Goal: Task Accomplishment & Management: Complete application form

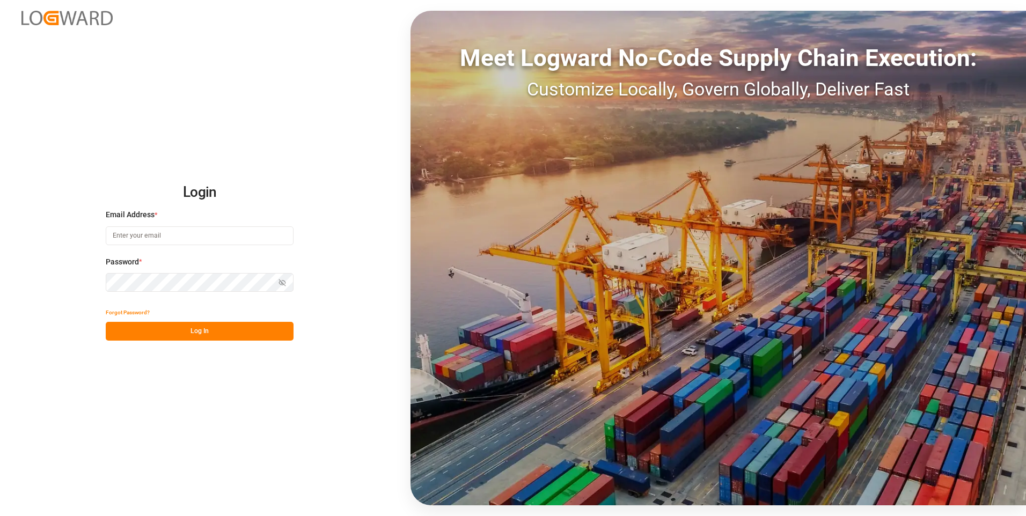
type input "[PERSON_NAME][EMAIL_ADDRESS][PERSON_NAME][DOMAIN_NAME]"
click at [280, 280] on div "Show password" at bounding box center [200, 282] width 188 height 19
click at [116, 332] on button "Log In" at bounding box center [200, 331] width 188 height 19
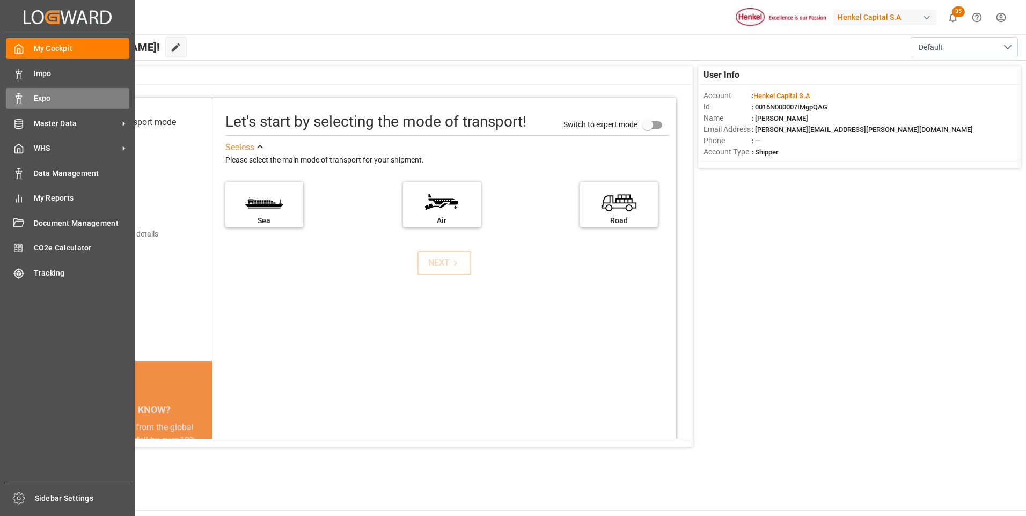
click at [20, 97] on icon at bounding box center [18, 98] width 11 height 11
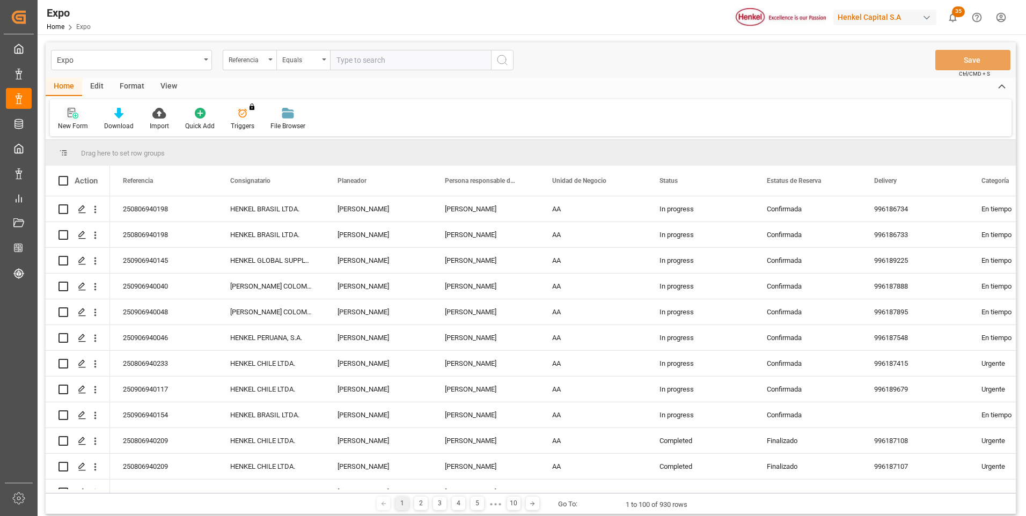
click at [65, 119] on div at bounding box center [73, 112] width 30 height 11
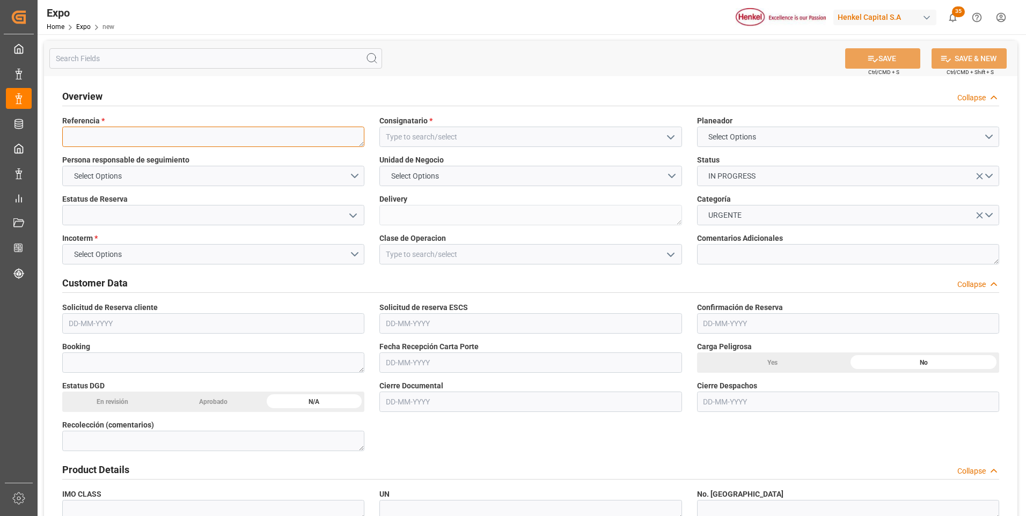
click at [149, 137] on textarea at bounding box center [213, 137] width 302 height 20
paste textarea "251006940029"
type textarea "251006940029"
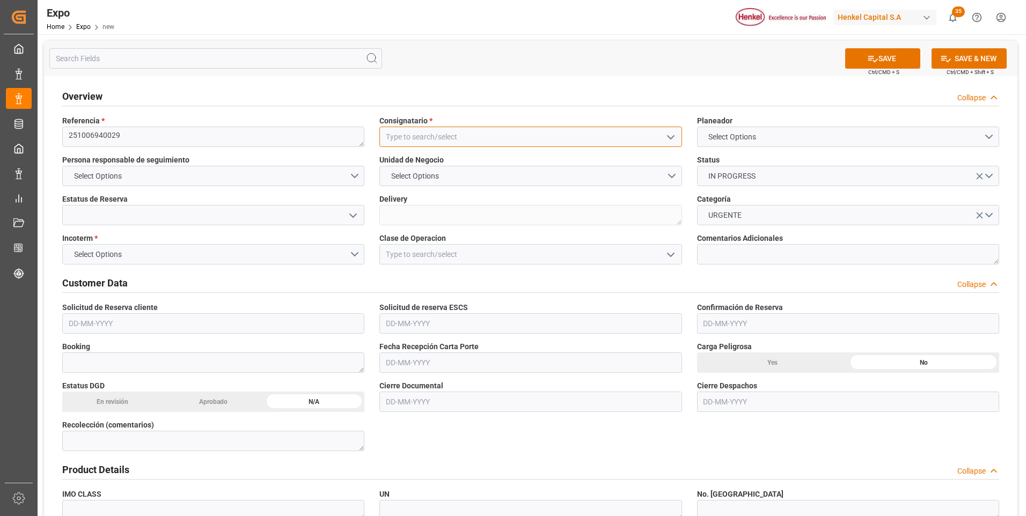
click at [486, 143] on input at bounding box center [530, 137] width 302 height 20
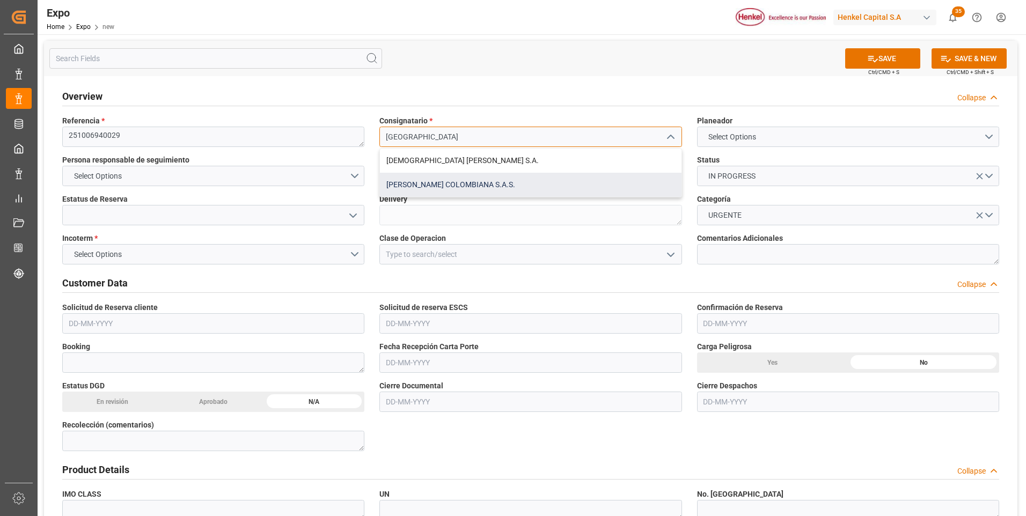
click at [489, 180] on div "[PERSON_NAME] COLOMBIANA S.A.S." at bounding box center [530, 185] width 301 height 24
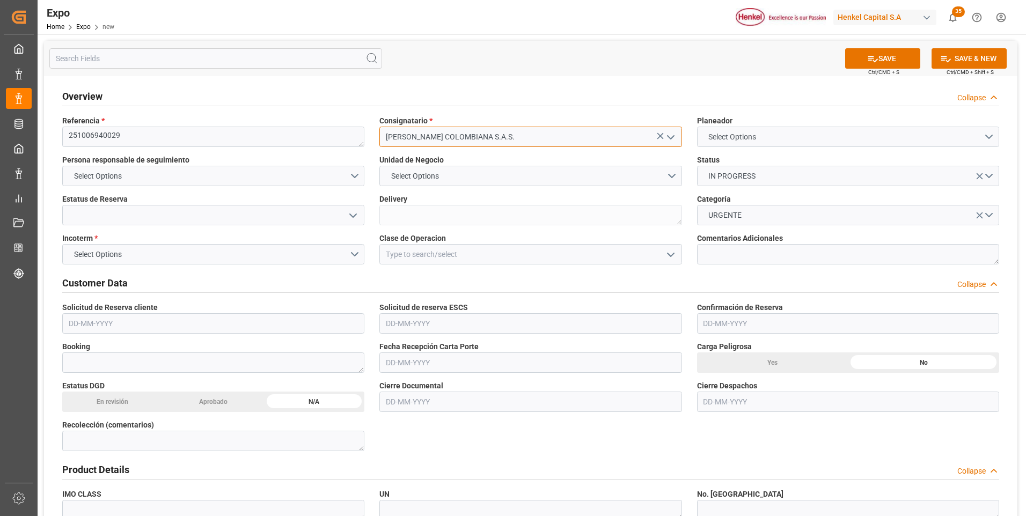
type input "[PERSON_NAME] COLOMBIANA S.A.S."
click at [730, 137] on span "Select Options" at bounding box center [732, 136] width 58 height 11
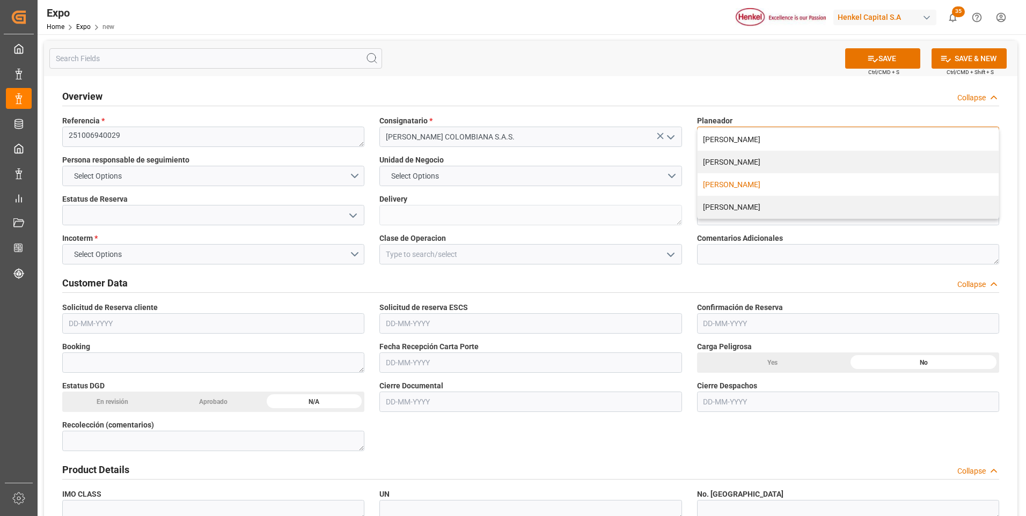
click at [724, 180] on div "[PERSON_NAME]" at bounding box center [847, 184] width 301 height 23
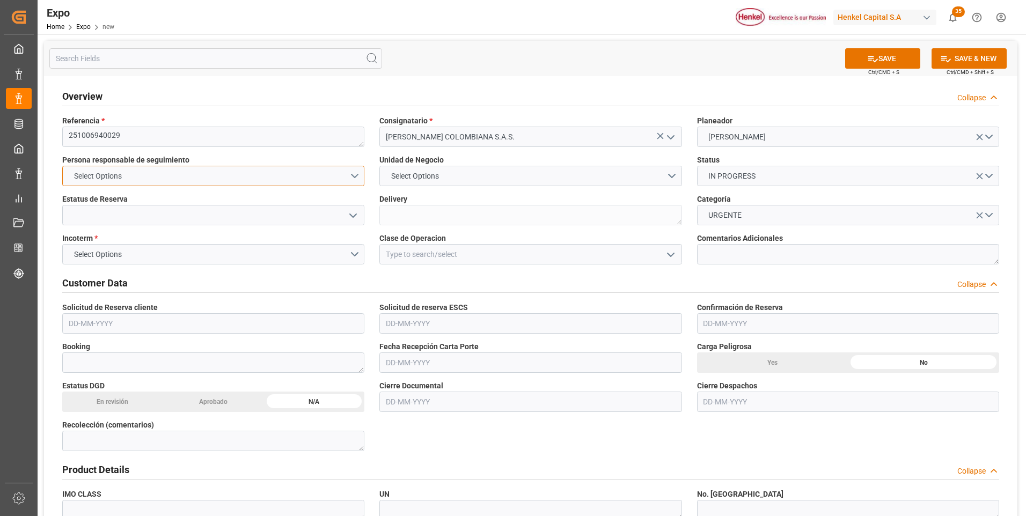
click at [356, 176] on button "Select Options" at bounding box center [213, 176] width 302 height 20
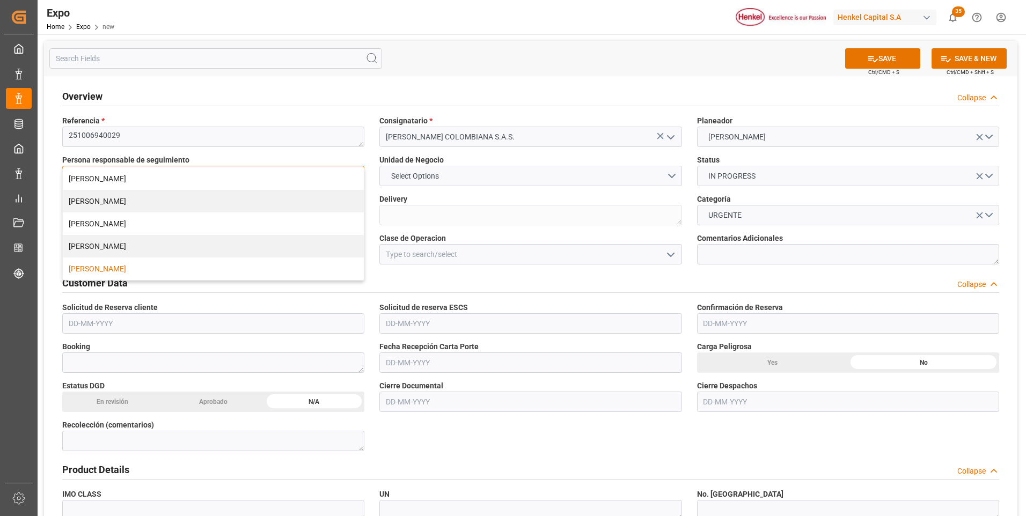
click at [115, 264] on div "[PERSON_NAME]" at bounding box center [213, 269] width 301 height 23
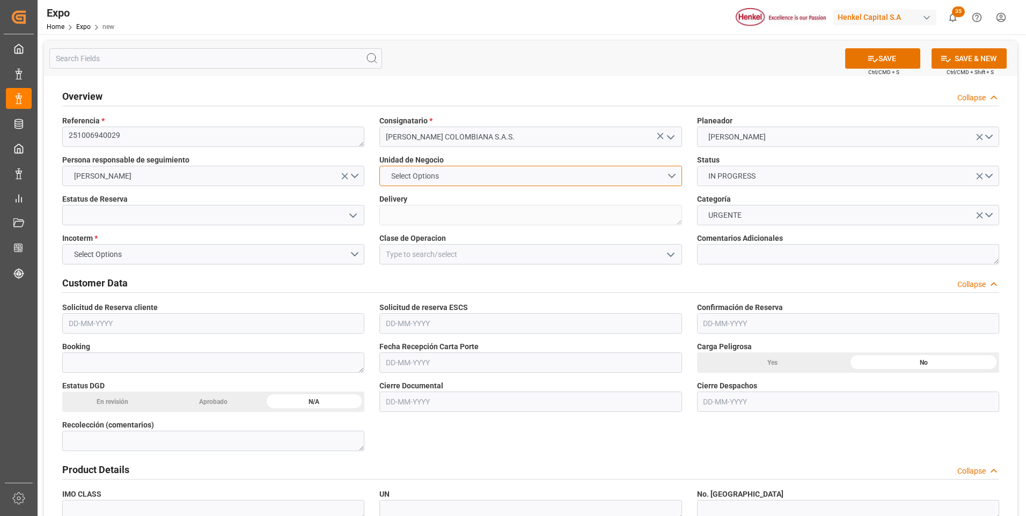
click at [667, 178] on button "Select Options" at bounding box center [530, 176] width 302 height 20
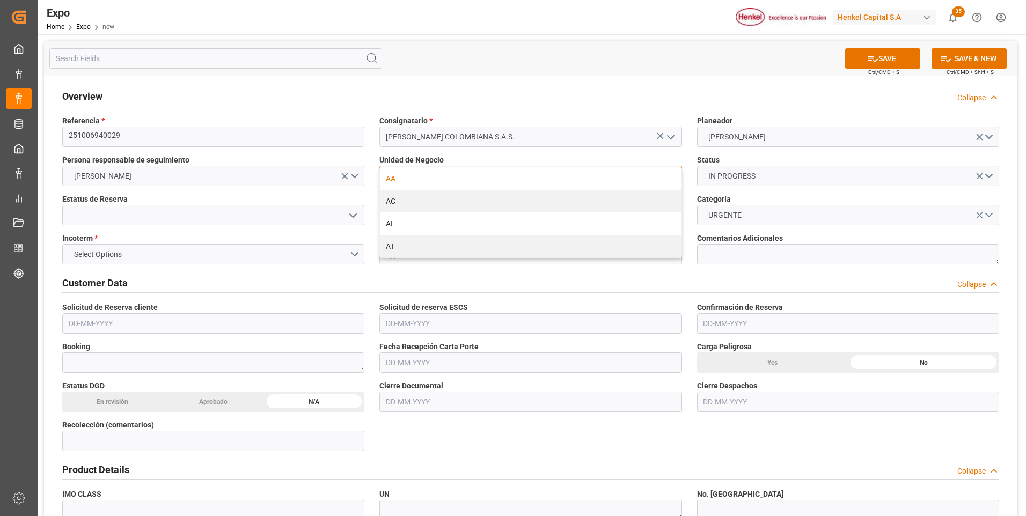
click at [478, 181] on div "AA" at bounding box center [530, 178] width 301 height 23
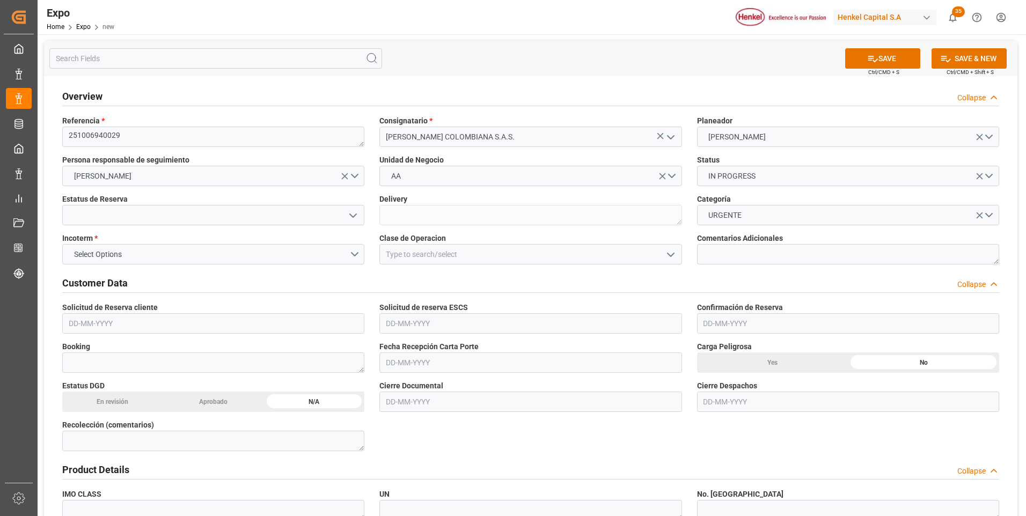
click at [351, 215] on polyline "open menu" at bounding box center [353, 215] width 6 height 3
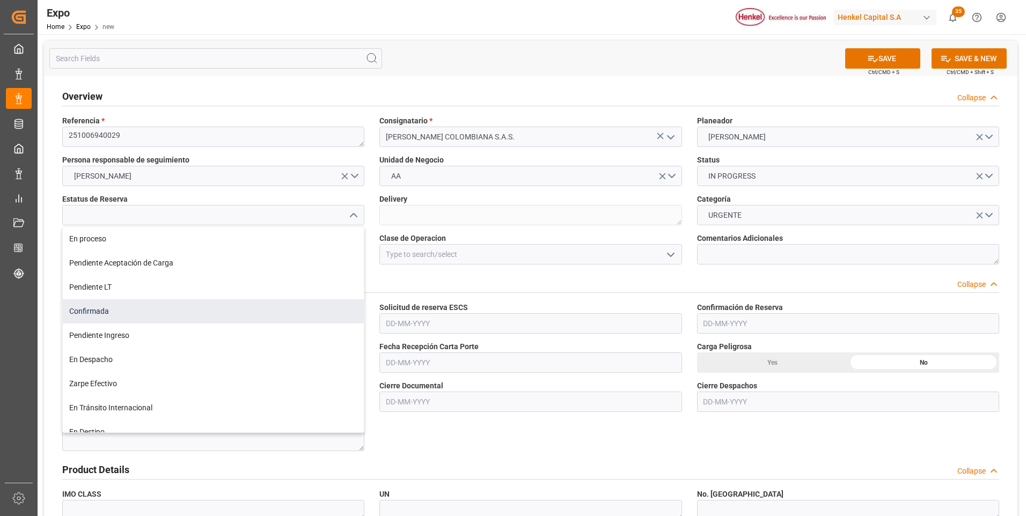
click at [126, 313] on div "Confirmada" at bounding box center [213, 311] width 301 height 24
type input "Confirmada"
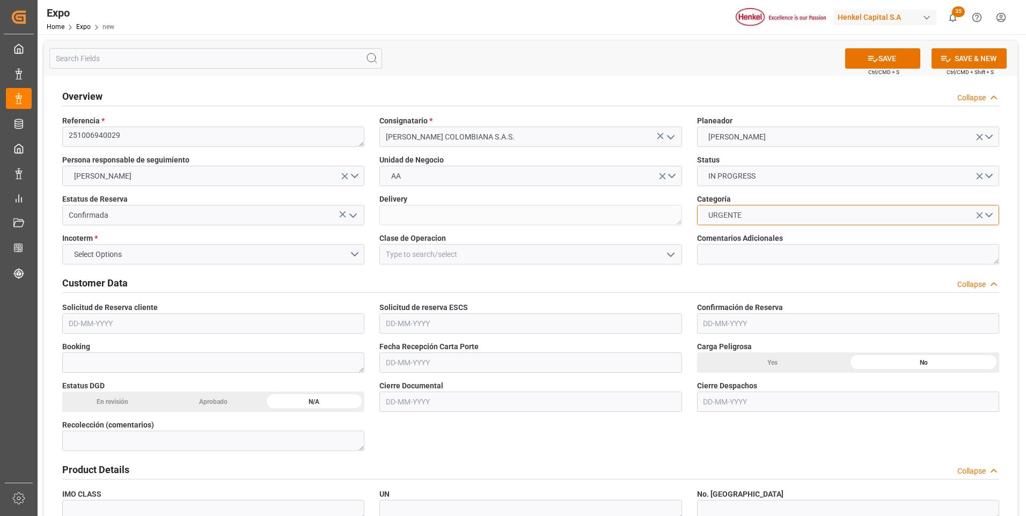
click at [991, 215] on button "URGENTE" at bounding box center [848, 215] width 302 height 20
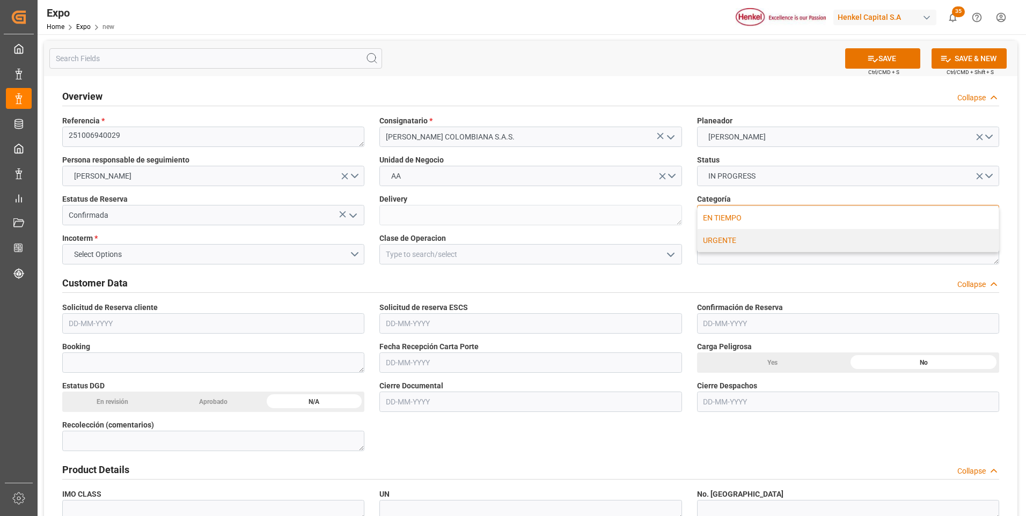
click at [792, 218] on div "EN TIEMPO" at bounding box center [847, 218] width 301 height 23
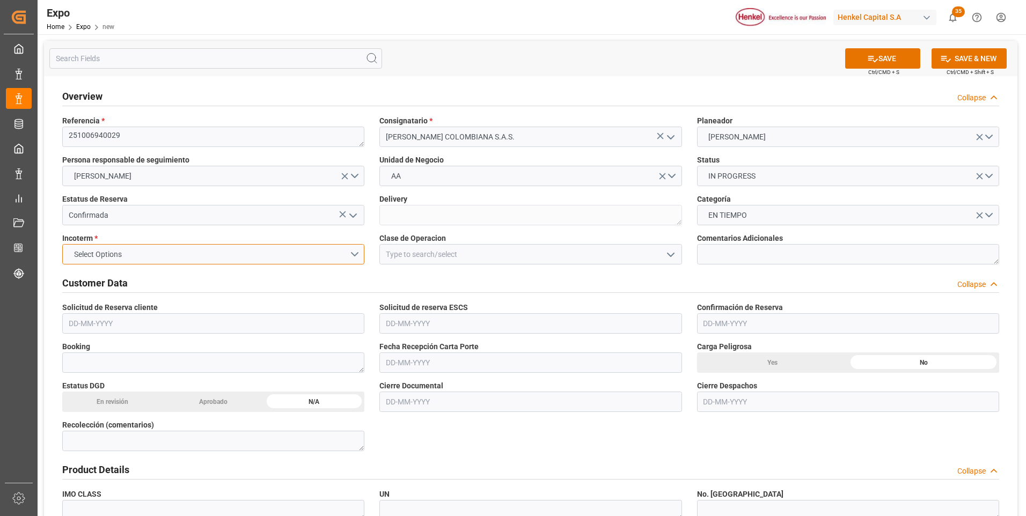
click at [354, 251] on button "Select Options" at bounding box center [213, 254] width 302 height 20
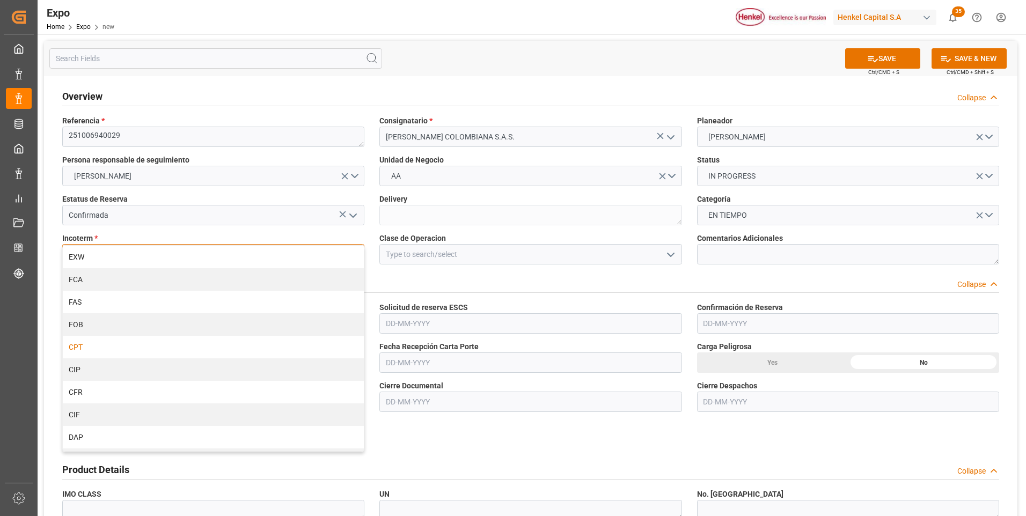
click at [131, 346] on div "CPT" at bounding box center [213, 347] width 301 height 23
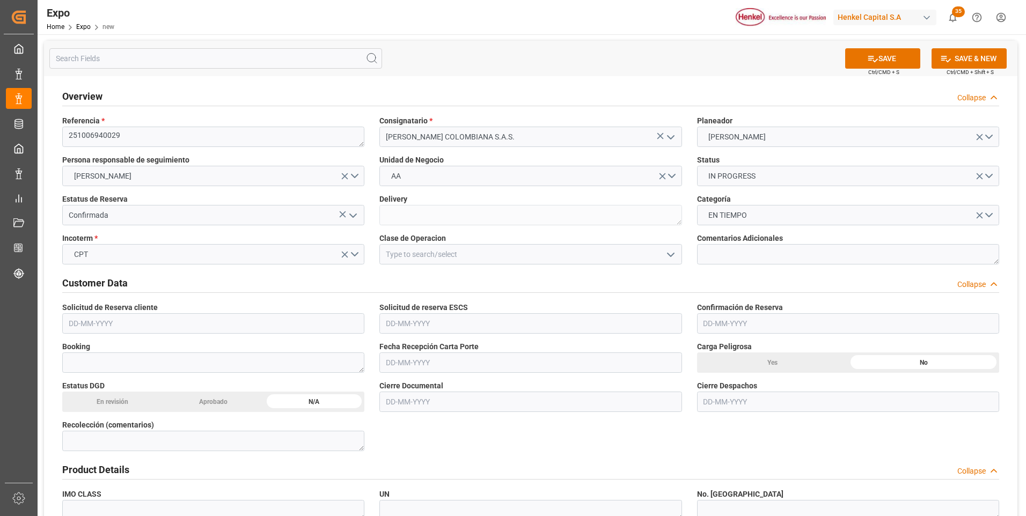
click at [673, 255] on icon "open menu" at bounding box center [670, 254] width 13 height 13
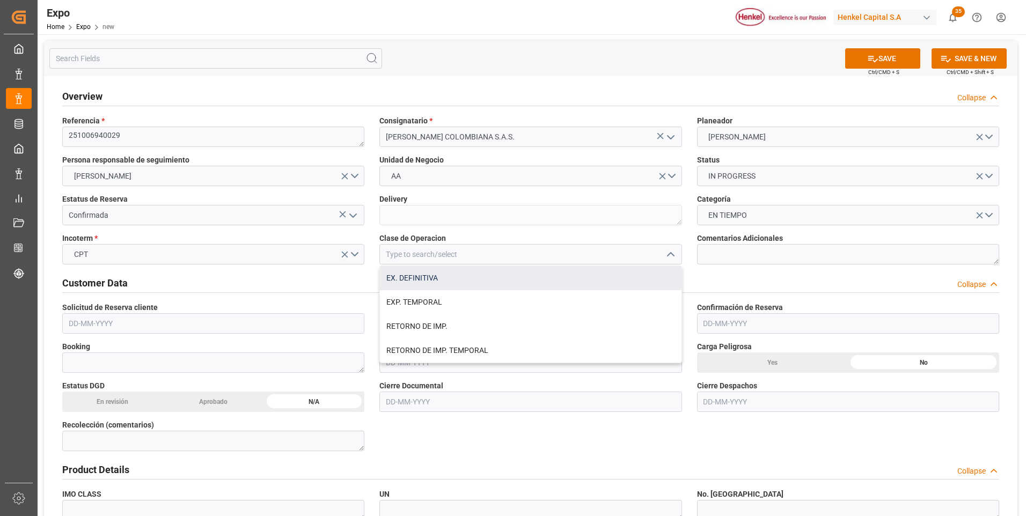
click at [472, 276] on div "EX. DEFINITIVA" at bounding box center [530, 278] width 301 height 24
type input "EX. DEFINITIVA"
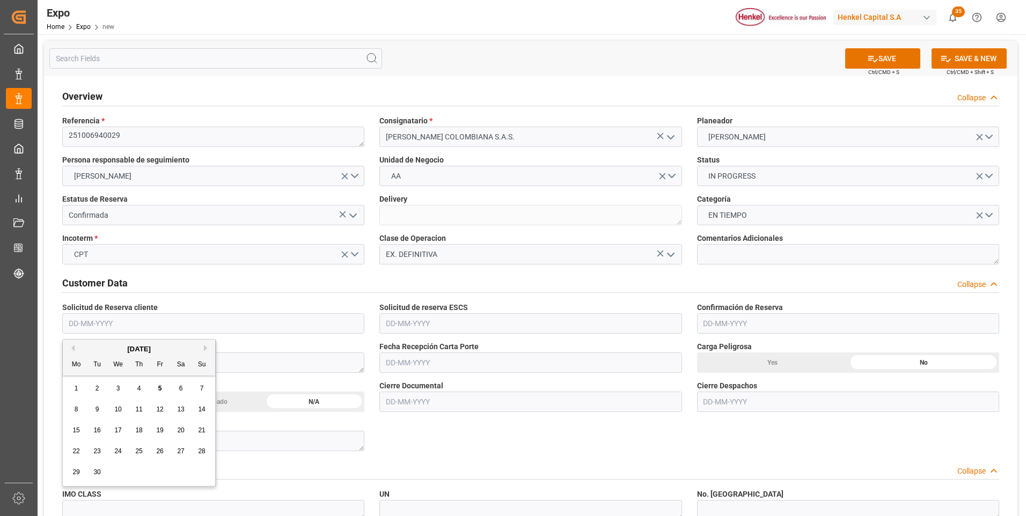
click at [108, 322] on input "text" at bounding box center [213, 323] width 302 height 20
click at [119, 385] on span "3" at bounding box center [118, 389] width 4 height 8
type input "[DATE]"
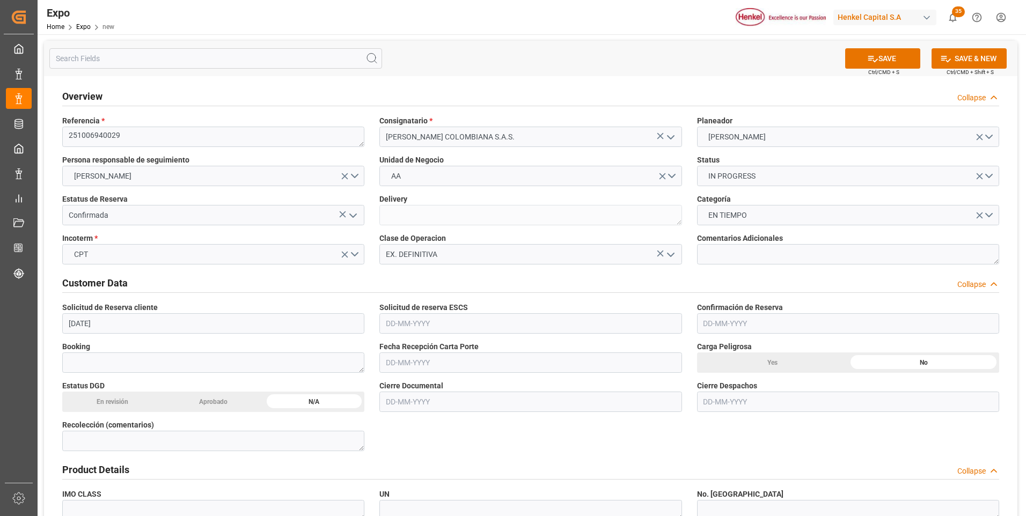
click at [427, 325] on input "text" at bounding box center [530, 323] width 302 height 20
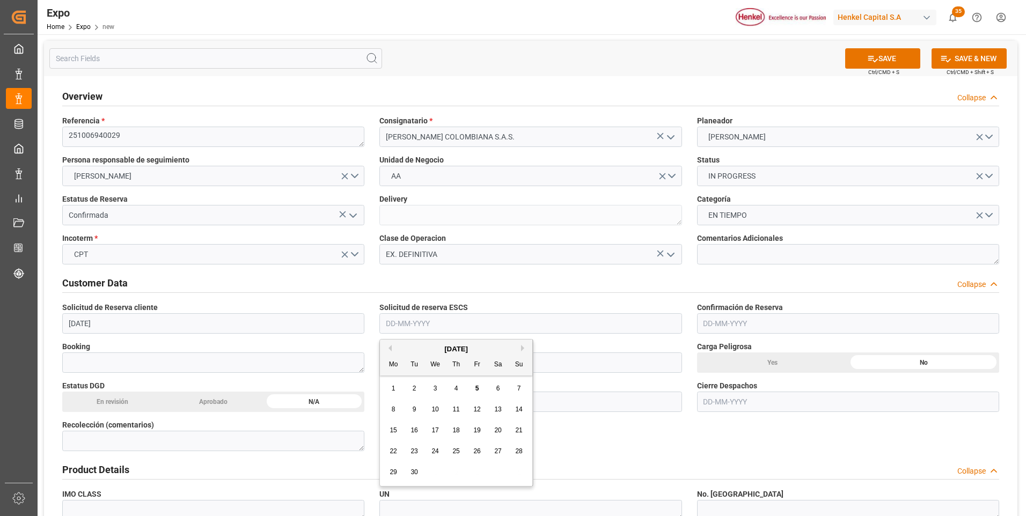
click at [456, 390] on span "4" at bounding box center [456, 389] width 4 height 8
type input "[DATE]"
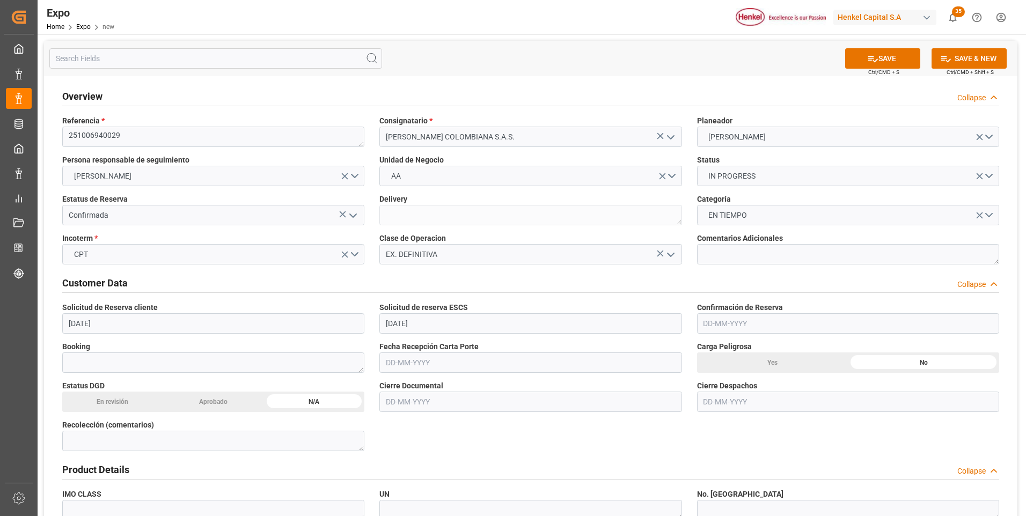
click at [721, 329] on input "text" at bounding box center [848, 323] width 302 height 20
click at [768, 384] on div "4" at bounding box center [773, 389] width 13 height 13
type input "[DATE]"
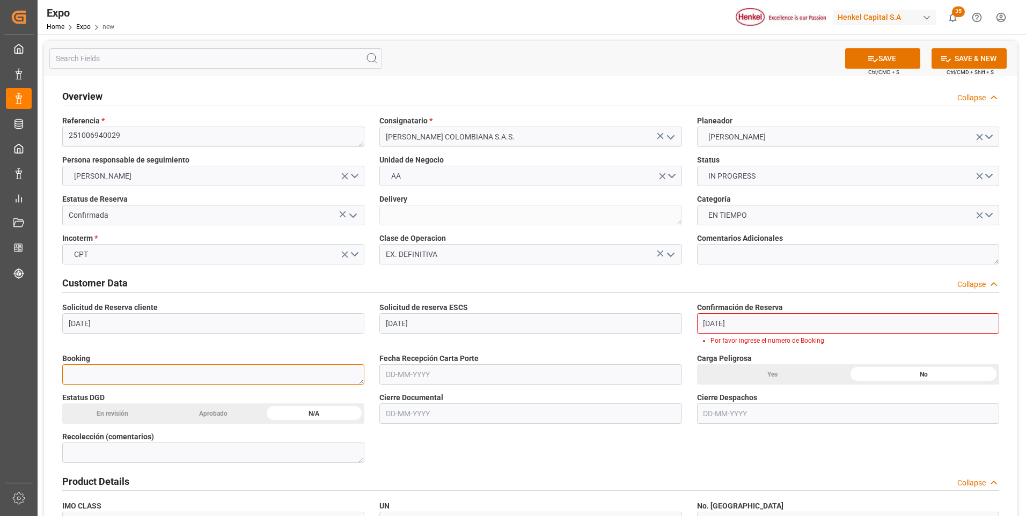
click at [203, 380] on textarea at bounding box center [213, 374] width 302 height 20
paste textarea "13420394"
type textarea "13420394"
click at [410, 322] on input "[DATE]" at bounding box center [530, 323] width 302 height 20
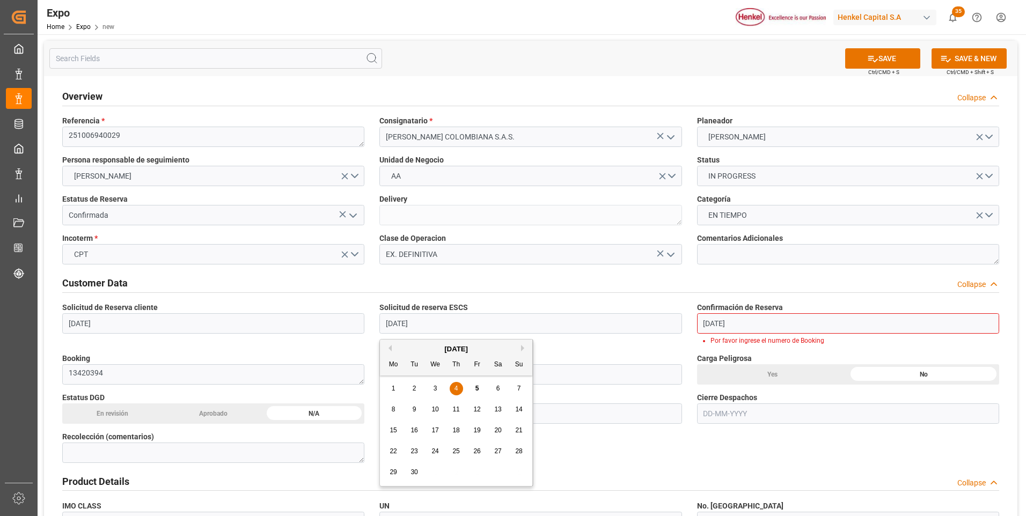
click at [437, 388] on span "3" at bounding box center [435, 389] width 4 height 8
type input "[DATE]"
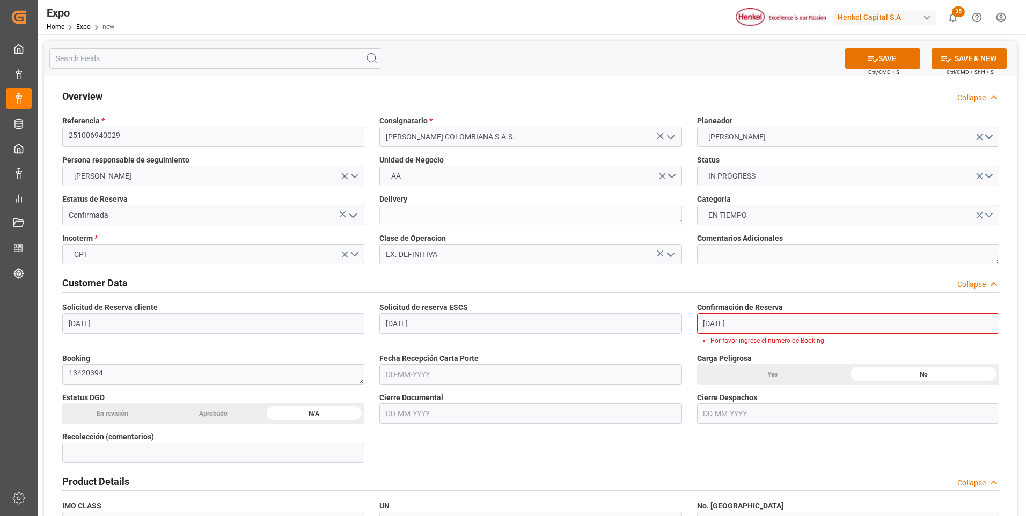
click at [428, 379] on input "text" at bounding box center [530, 374] width 302 height 20
click at [435, 249] on div "1 2 3 4 5 6 7" at bounding box center [456, 257] width 146 height 21
click at [436, 255] on span "3" at bounding box center [435, 258] width 4 height 8
type input "[DATE]"
click at [392, 415] on input "text" at bounding box center [530, 413] width 302 height 20
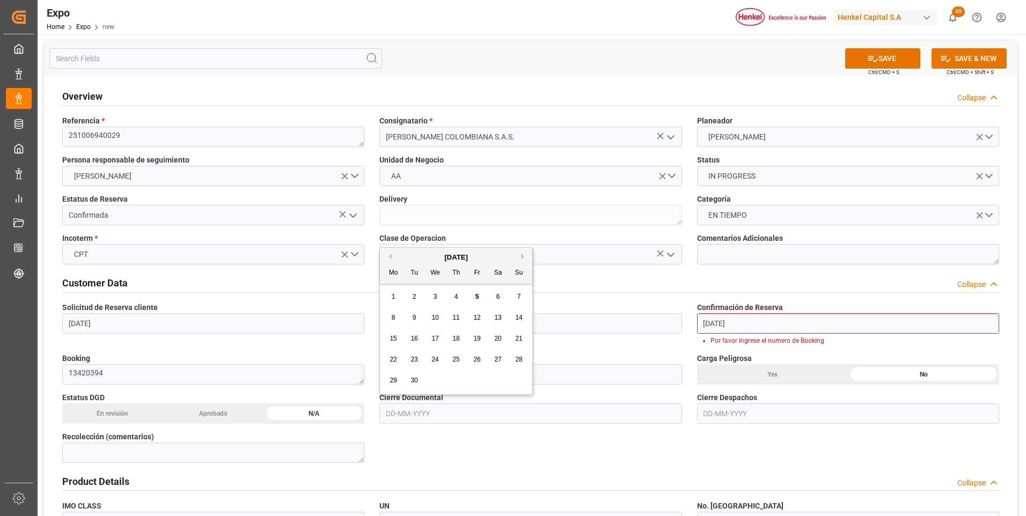
click at [438, 340] on span "17" at bounding box center [434, 339] width 7 height 8
type input "[DATE]"
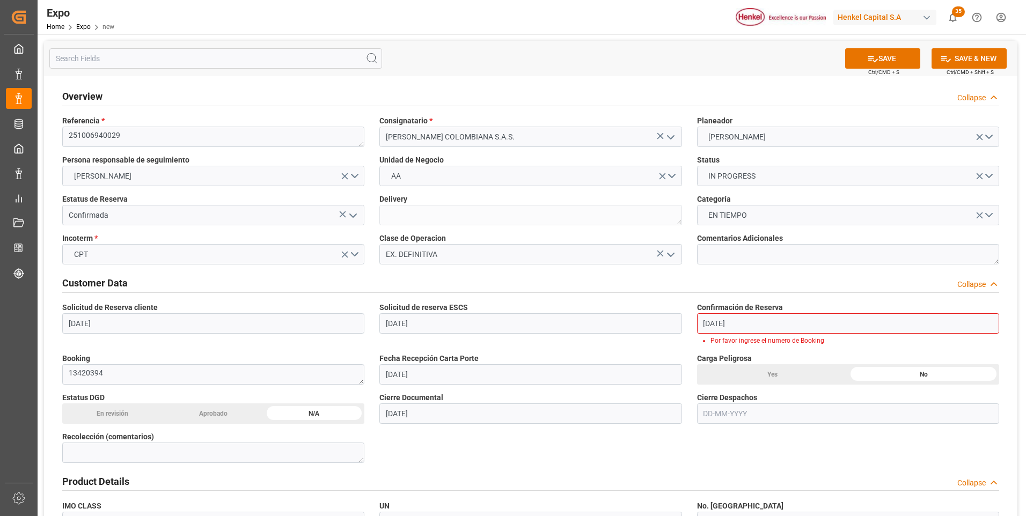
click at [716, 415] on input "text" at bounding box center [848, 413] width 302 height 20
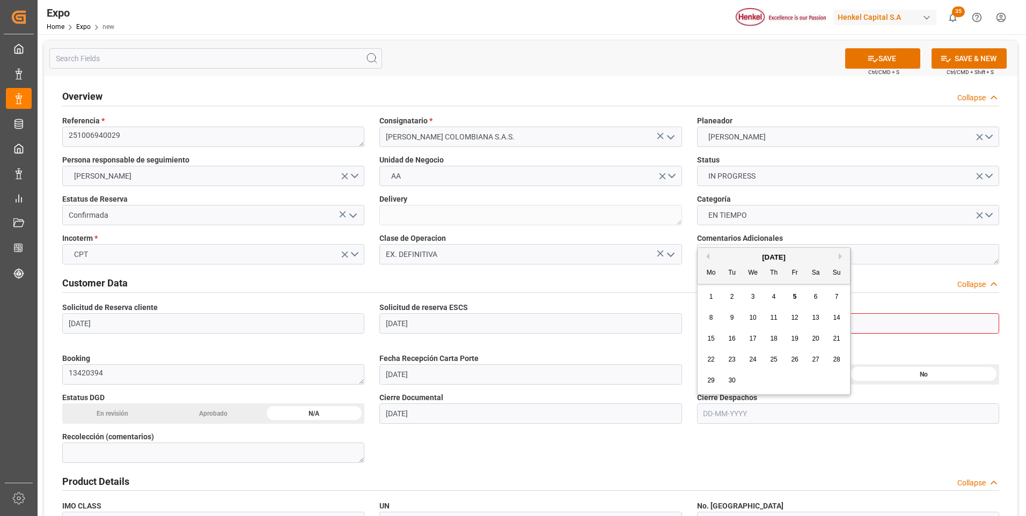
click at [772, 337] on span "18" at bounding box center [773, 339] width 7 height 8
type input "[DATE]"
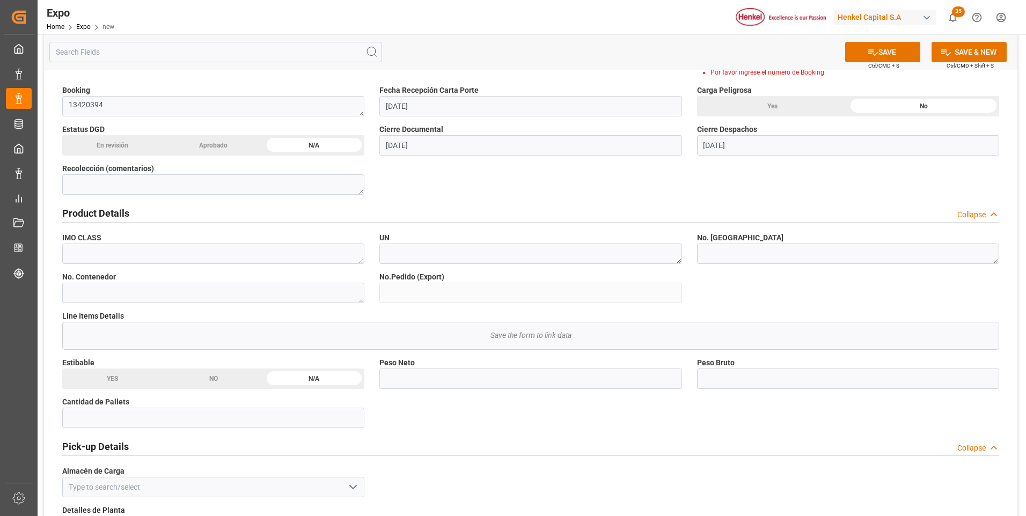
scroll to position [376, 0]
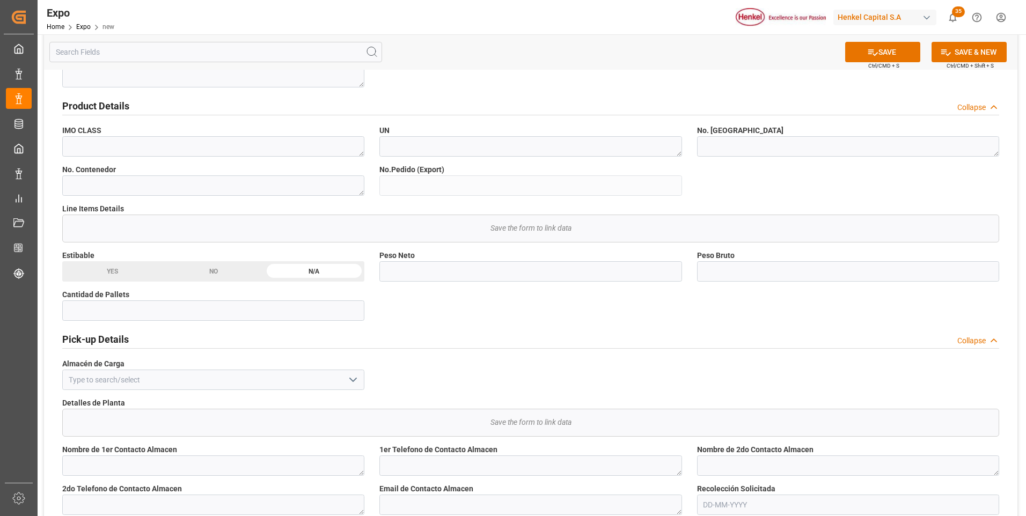
click at [353, 383] on icon "open menu" at bounding box center [353, 379] width 13 height 13
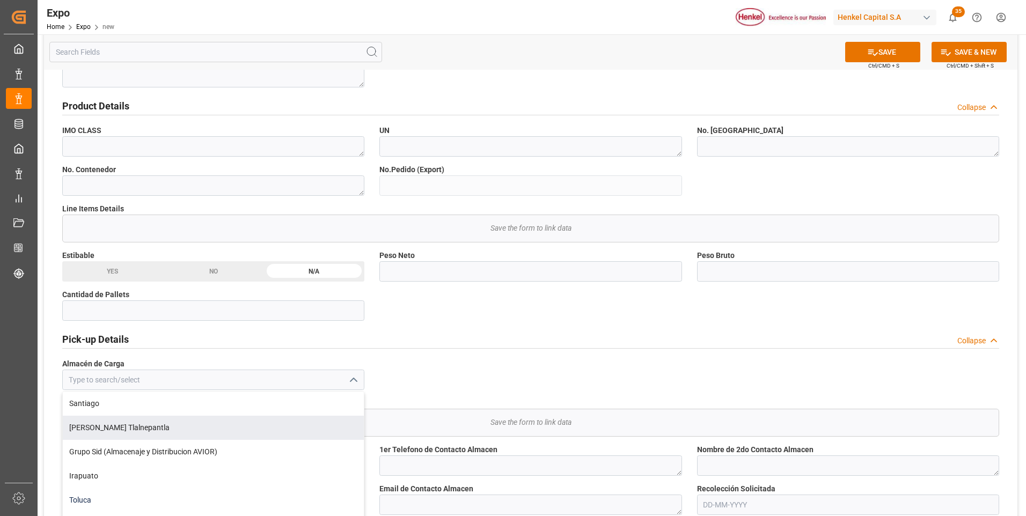
scroll to position [107, 0]
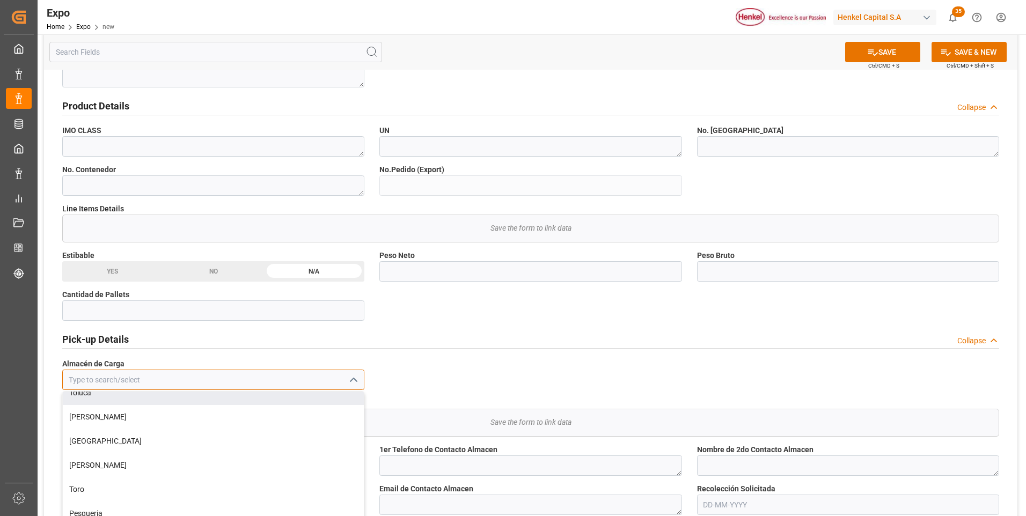
click at [204, 374] on input at bounding box center [213, 380] width 302 height 20
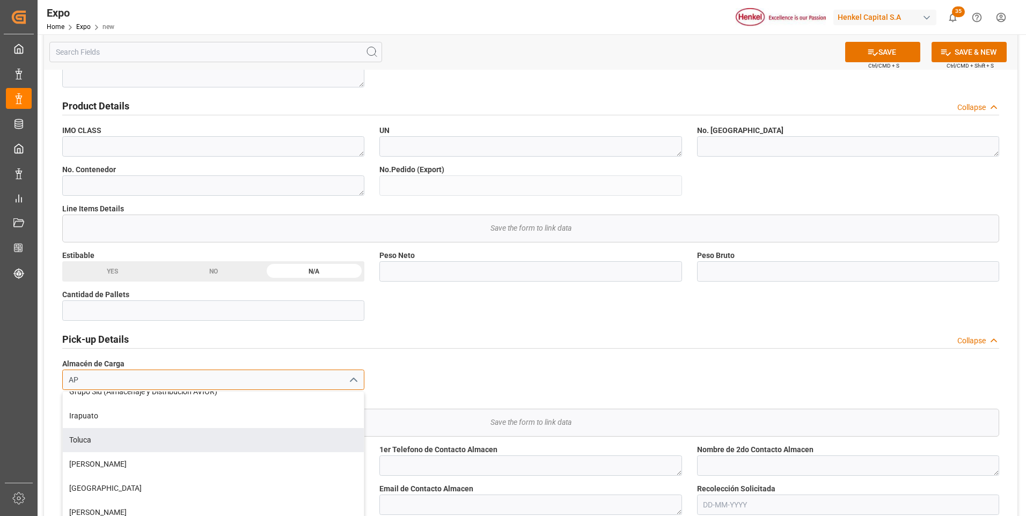
scroll to position [0, 0]
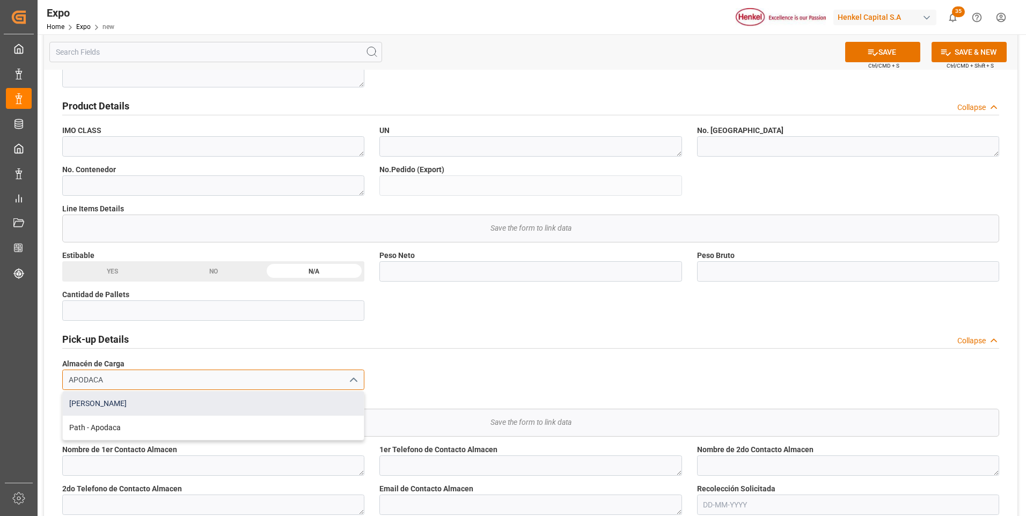
click at [154, 401] on div "[PERSON_NAME]" at bounding box center [213, 404] width 301 height 24
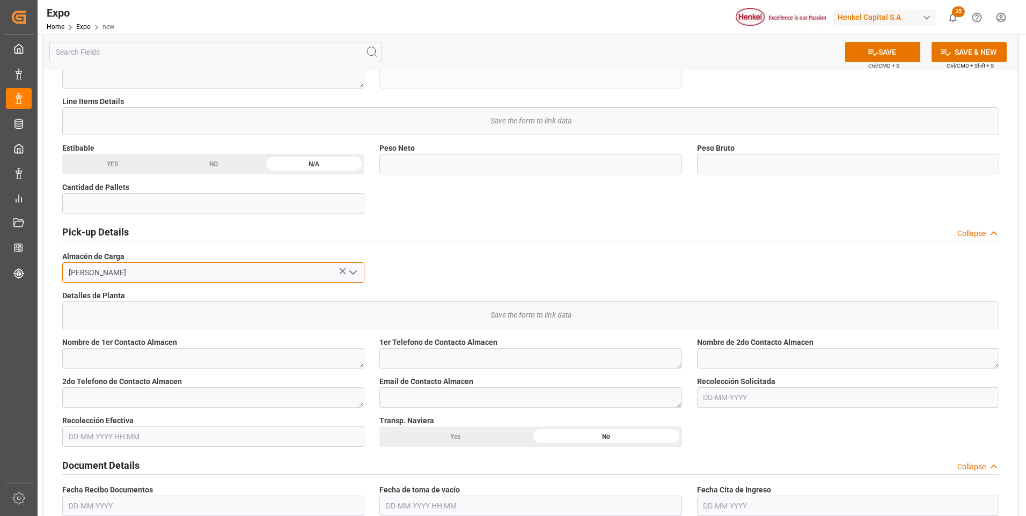
type input "[PERSON_NAME]"
click at [730, 394] on input "text" at bounding box center [848, 397] width 302 height 20
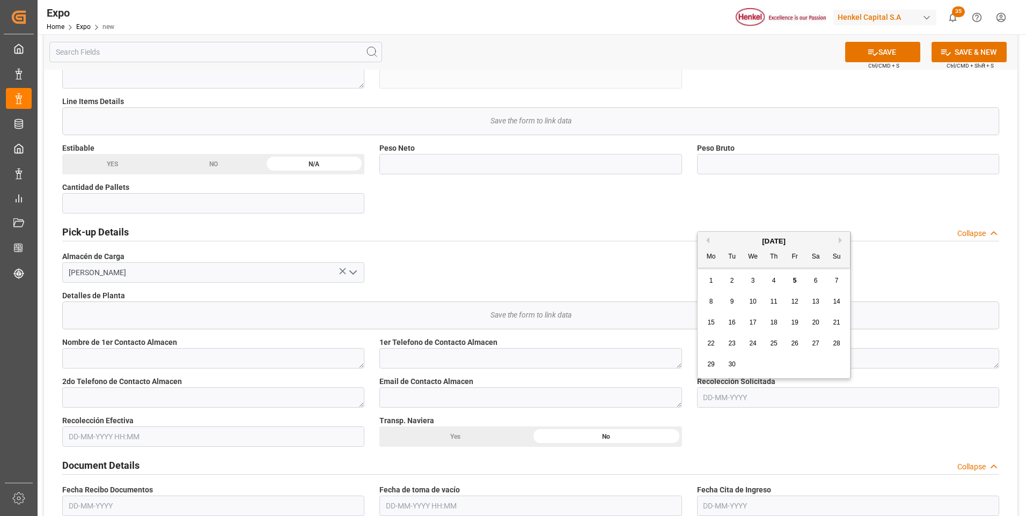
click at [796, 302] on span "12" at bounding box center [794, 302] width 7 height 8
type input "[DATE]"
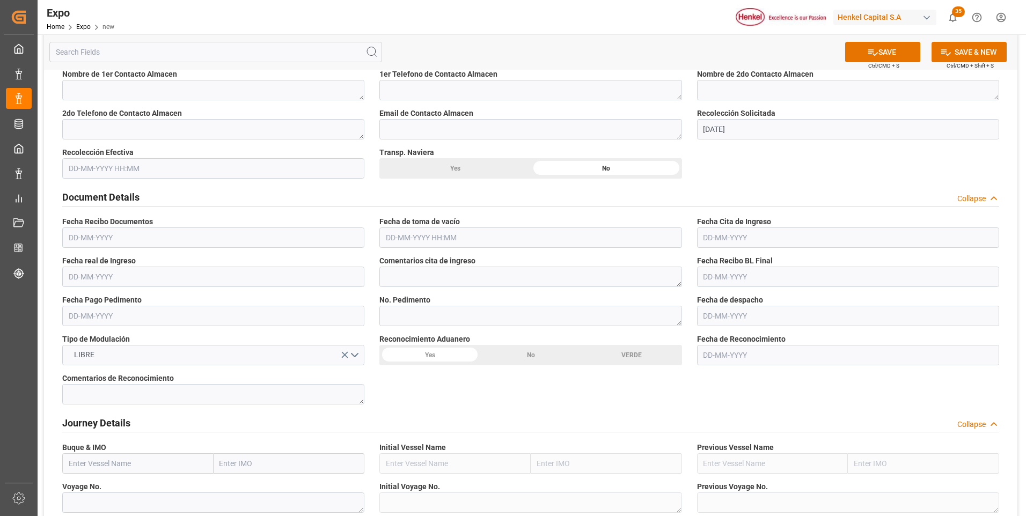
scroll to position [858, 0]
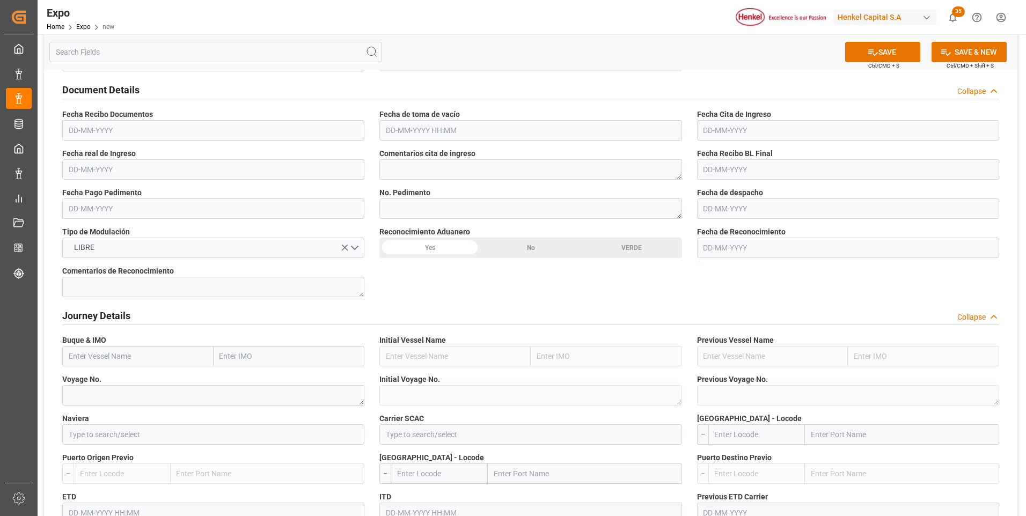
click at [123, 360] on input "text" at bounding box center [137, 356] width 151 height 20
paste input "VANTAGE"
type input "VANTAGE"
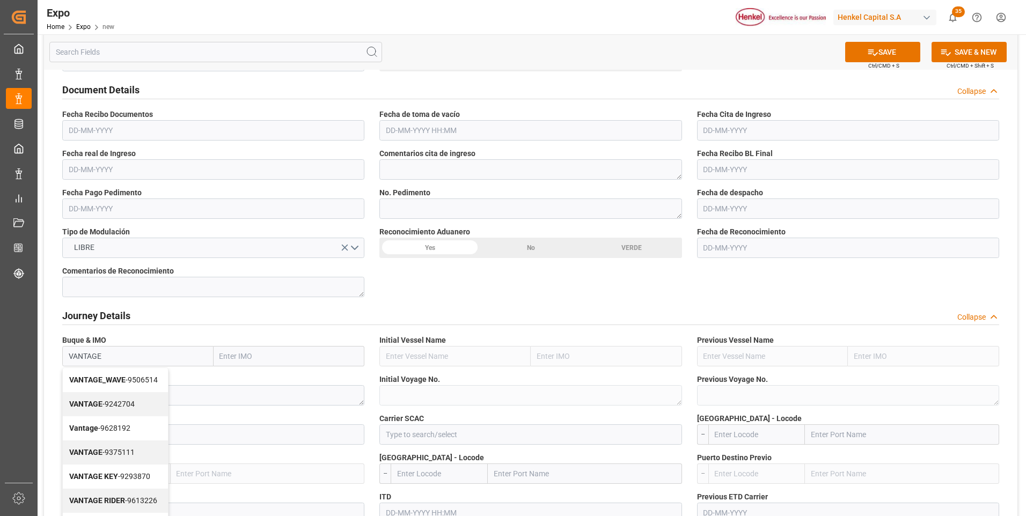
click at [102, 404] on span "VANTAGE - 9242704" at bounding box center [101, 404] width 65 height 9
type input "9242704"
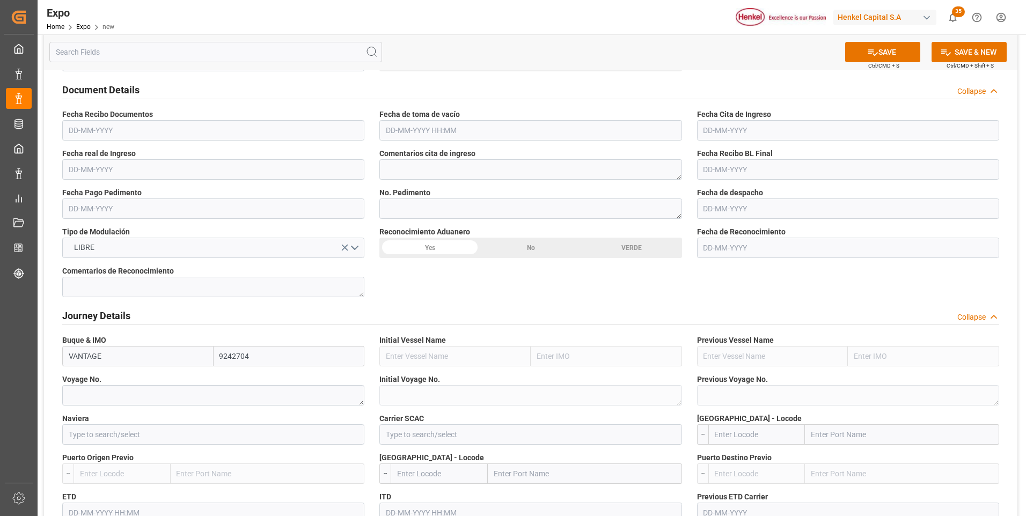
type input "VANTAGE"
click at [193, 406] on div "Voyage No." at bounding box center [213, 389] width 317 height 39
click at [193, 400] on textarea at bounding box center [213, 395] width 302 height 20
paste textarea "2533E"
type textarea "2533E"
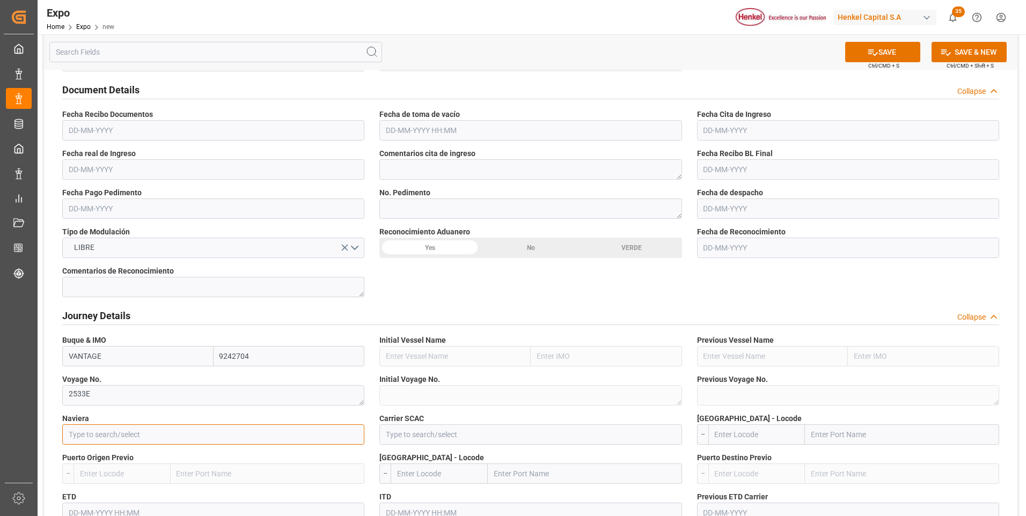
click at [186, 434] on input at bounding box center [213, 434] width 302 height 20
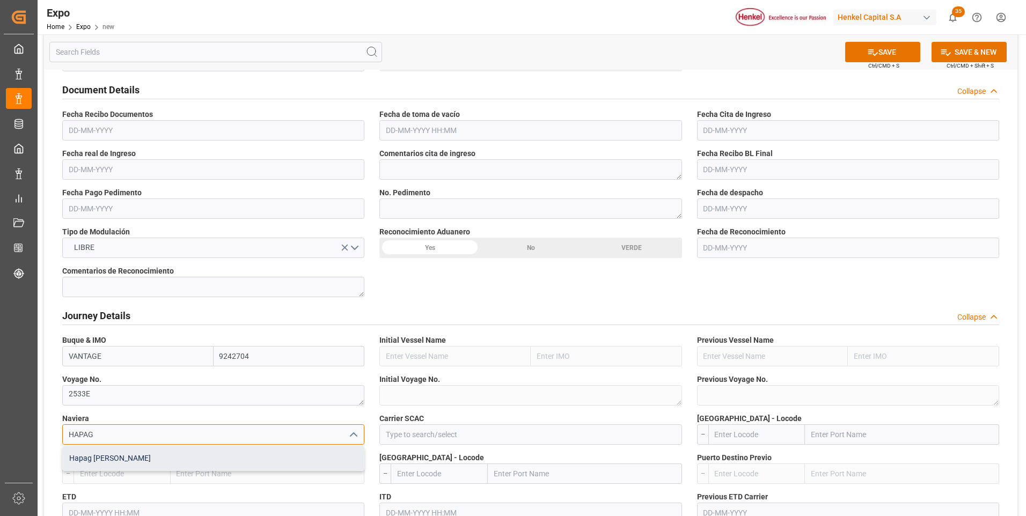
click at [203, 459] on div "Hapag [PERSON_NAME]" at bounding box center [213, 458] width 301 height 24
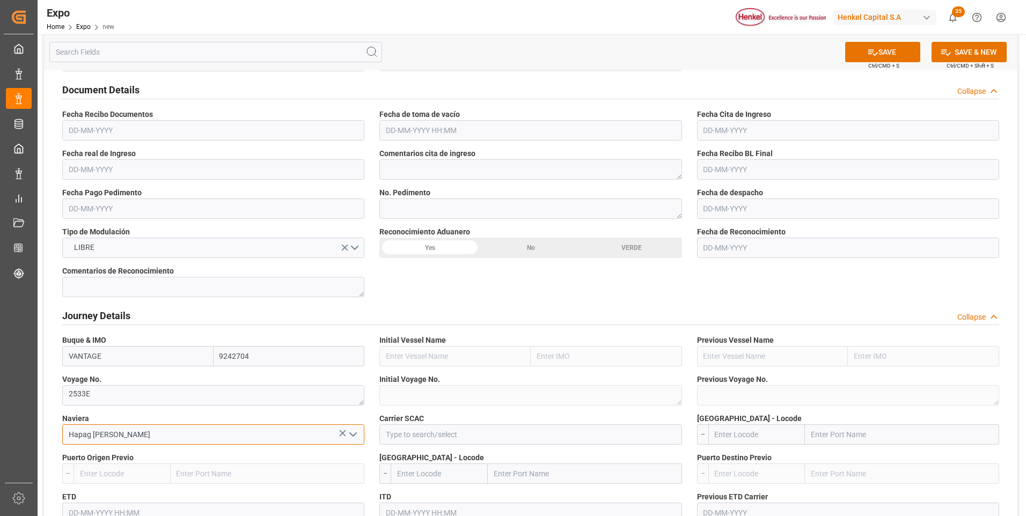
type input "Hapag [PERSON_NAME]"
click at [380, 430] on input at bounding box center [530, 434] width 302 height 20
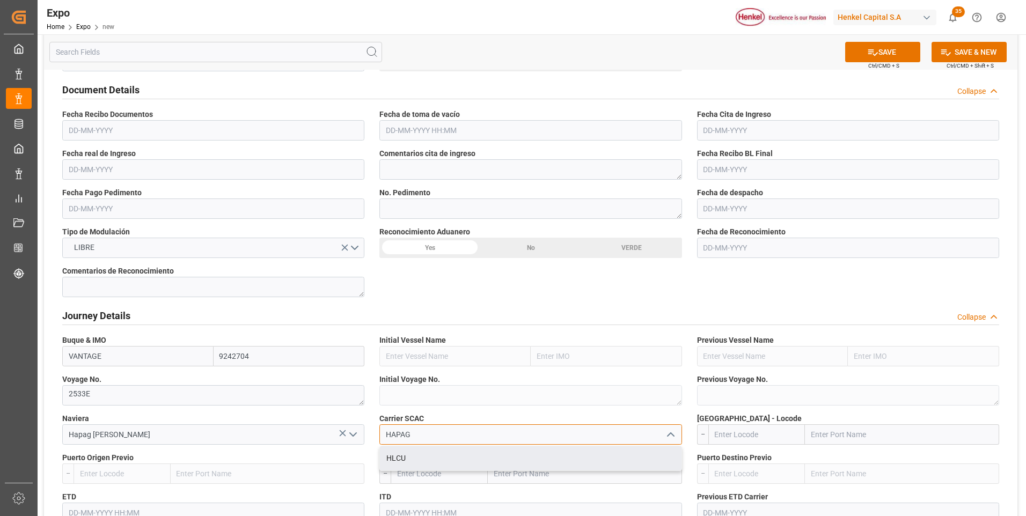
click at [454, 454] on div "HLCU" at bounding box center [530, 458] width 301 height 24
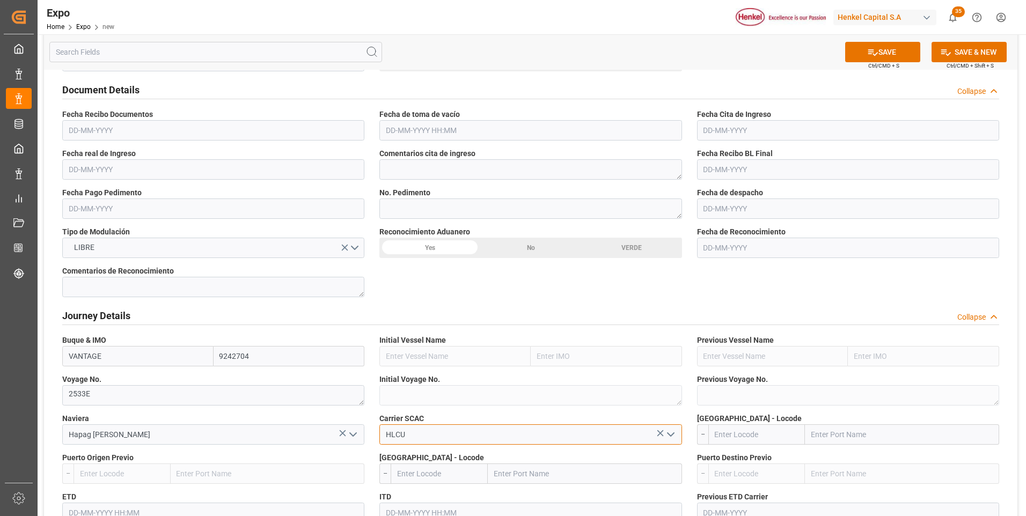
type input "HLCU"
click at [747, 428] on input "text" at bounding box center [756, 434] width 97 height 20
type input "MXZLO"
click at [755, 460] on span "MXZLO - [GEOGRAPHIC_DATA]" at bounding box center [747, 458] width 64 height 9
type input "Manzanillo"
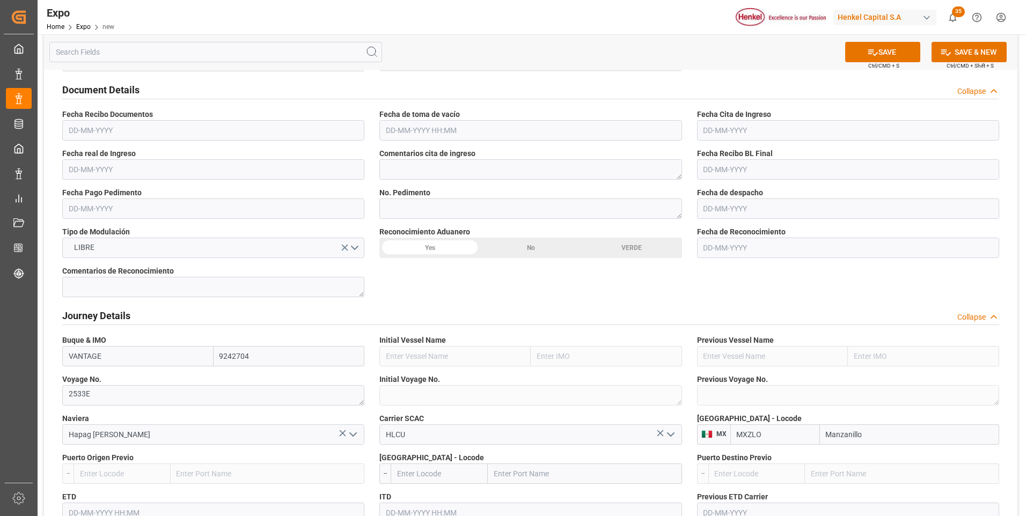
scroll to position [912, 0]
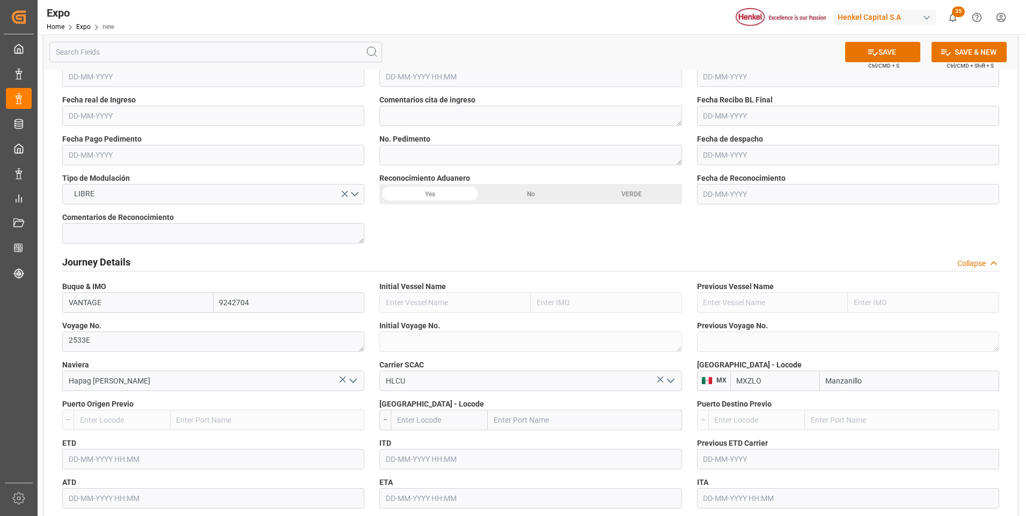
type input "MXZLO"
click at [471, 426] on input "text" at bounding box center [439, 420] width 97 height 20
type input "COBUN"
click at [461, 449] on div "COBUN - [PERSON_NAME]" at bounding box center [439, 449] width 96 height 35
type input "[PERSON_NAME]"
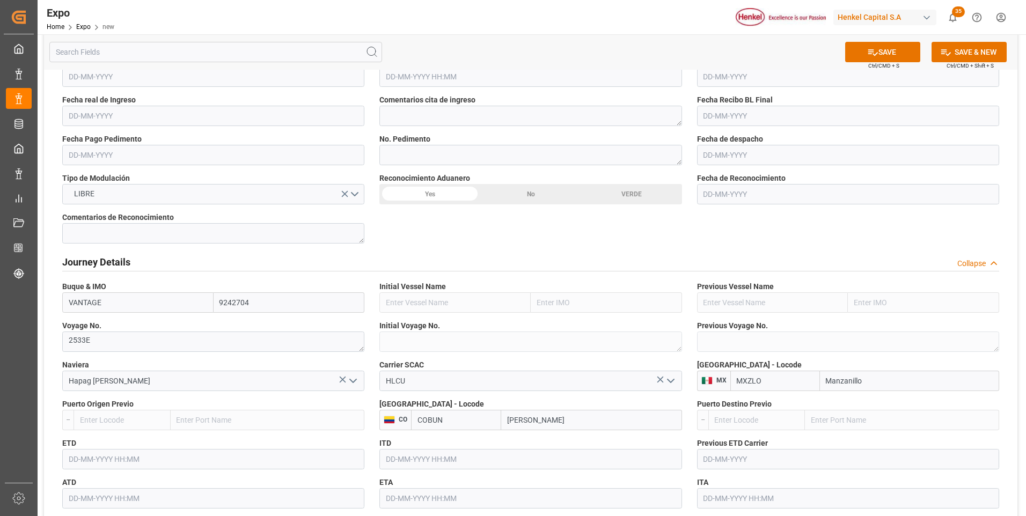
scroll to position [966, 0]
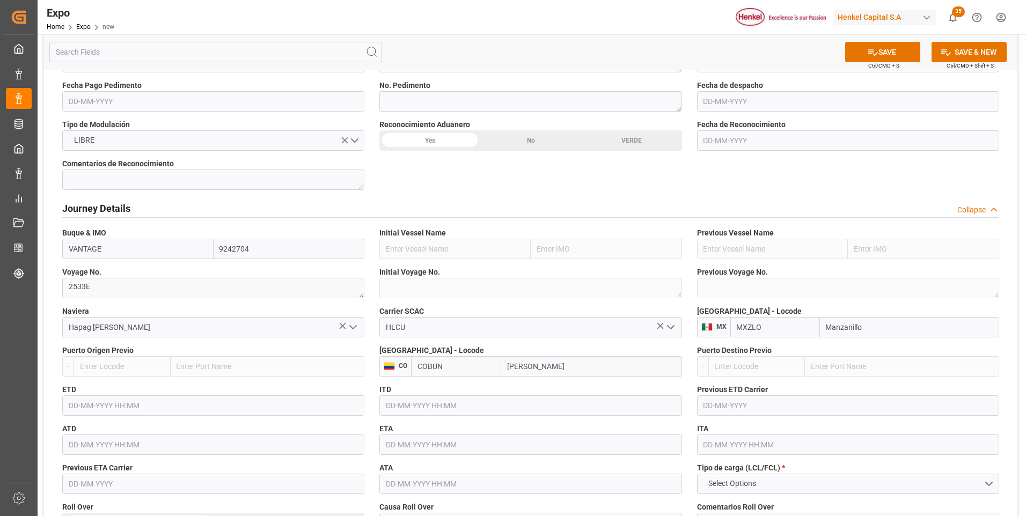
type input "COBUN"
click at [100, 406] on input "text" at bounding box center [213, 405] width 302 height 20
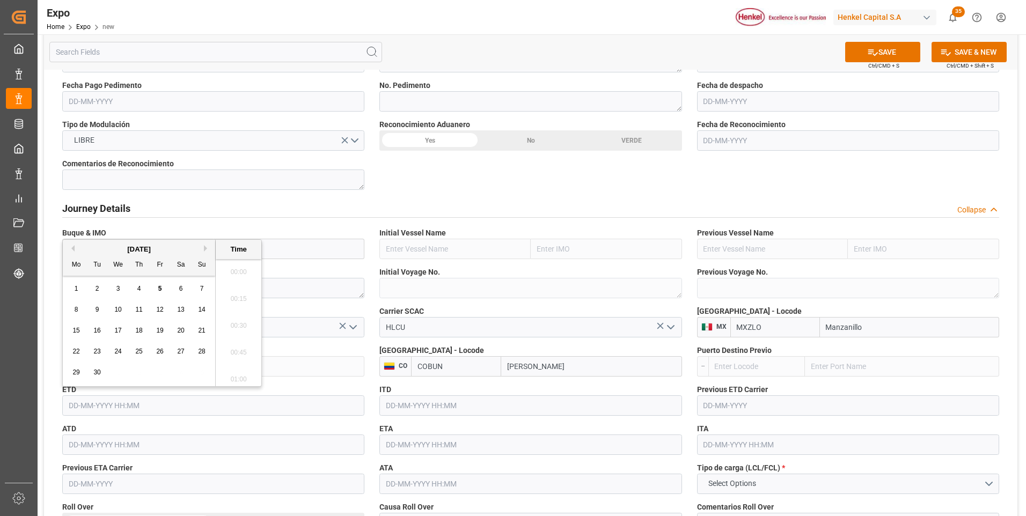
scroll to position [1586, 0]
click at [178, 330] on span "20" at bounding box center [180, 331] width 7 height 8
type input "[DATE] 00:00"
click at [404, 447] on input "text" at bounding box center [530, 445] width 302 height 20
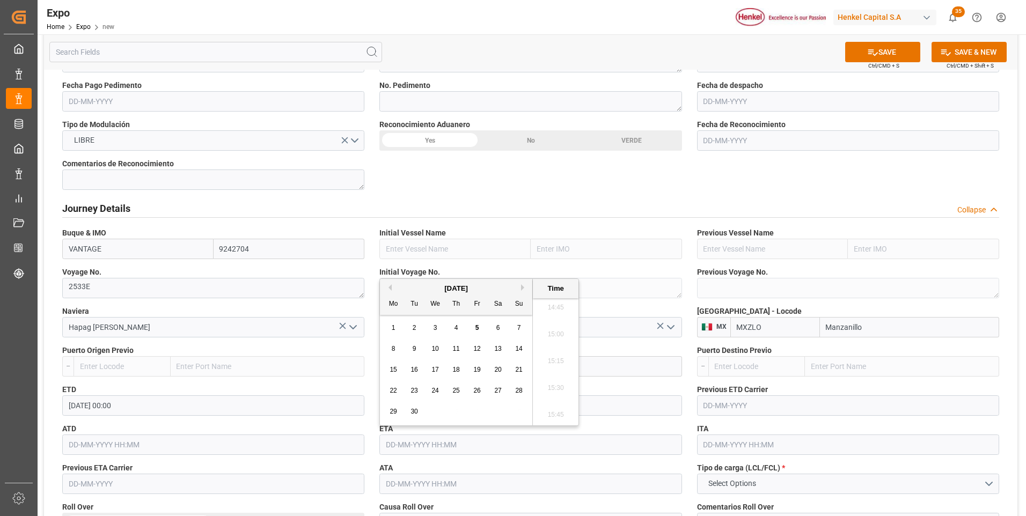
click at [517, 390] on span "28" at bounding box center [518, 391] width 7 height 8
type input "[DATE] 00:00"
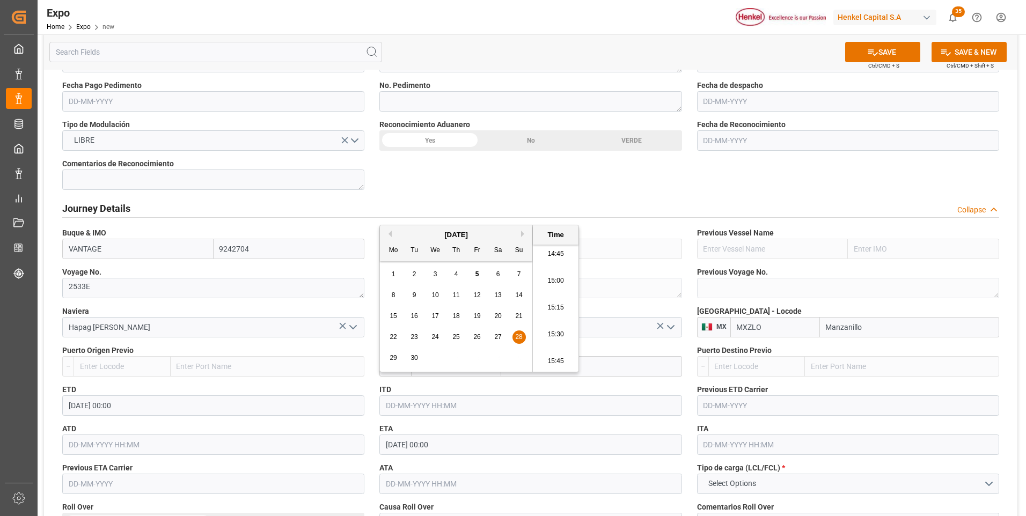
scroll to position [1073, 0]
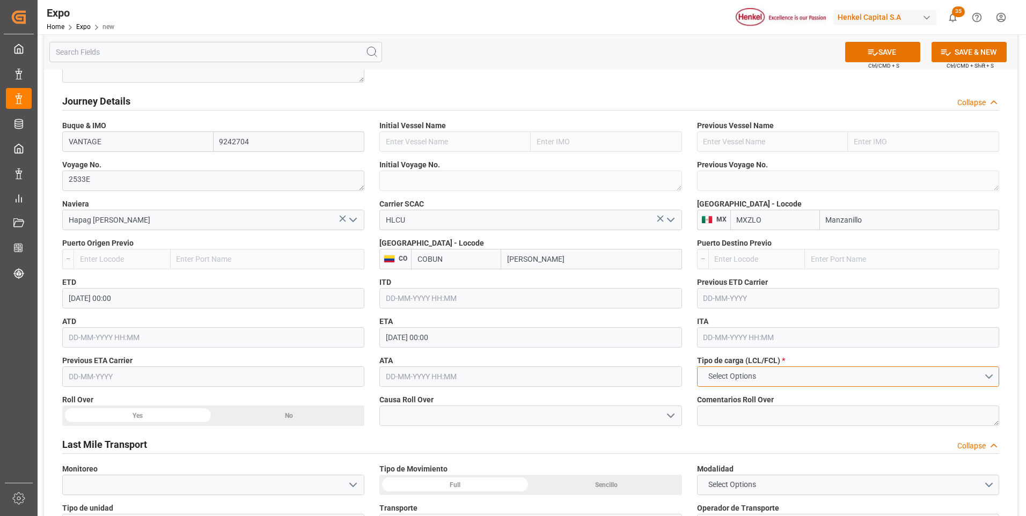
click at [724, 373] on span "Select Options" at bounding box center [732, 376] width 58 height 11
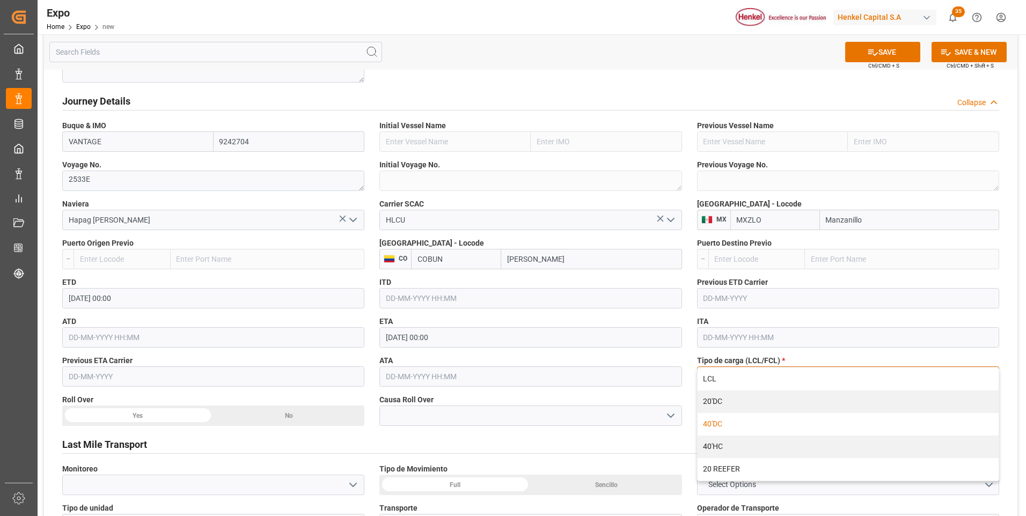
click at [717, 421] on div "40'DC" at bounding box center [847, 424] width 301 height 23
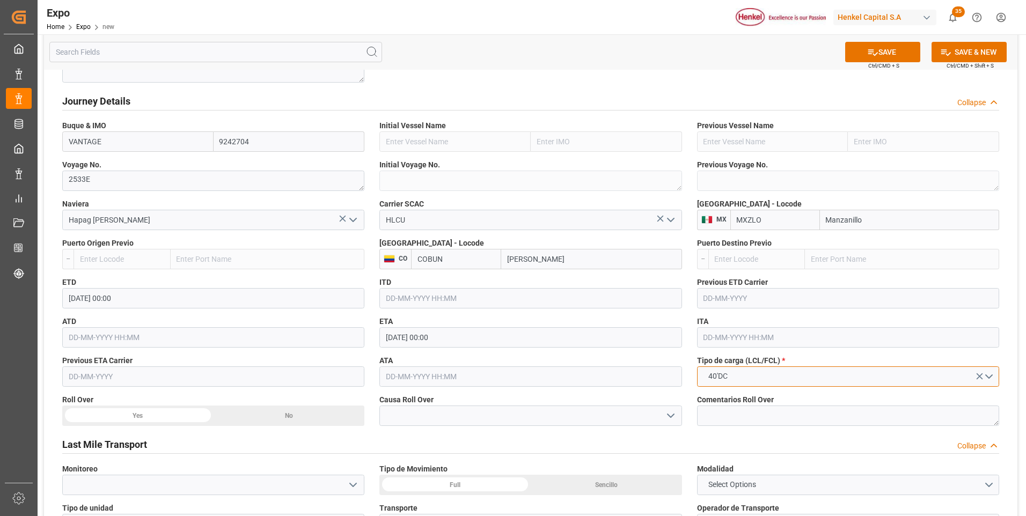
scroll to position [1180, 0]
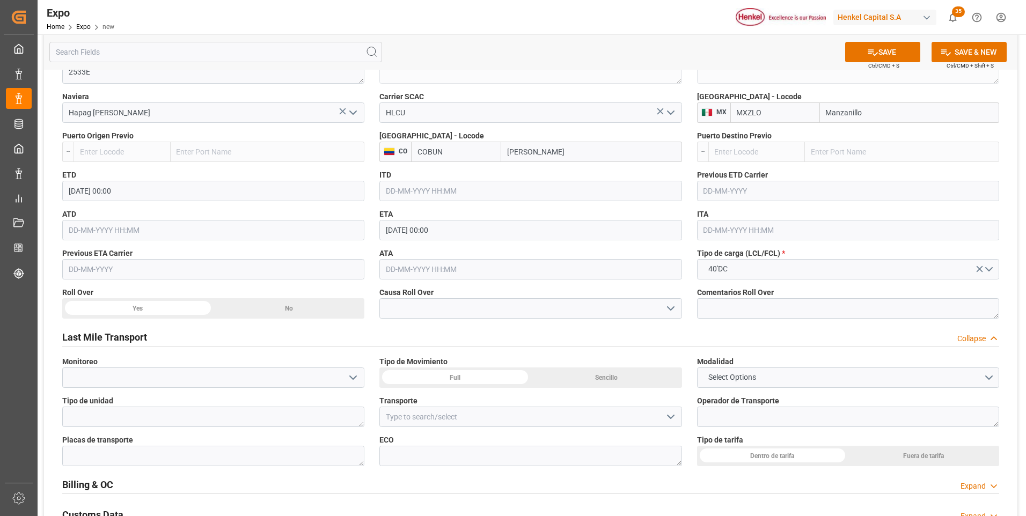
click at [300, 301] on div "No" at bounding box center [289, 308] width 151 height 20
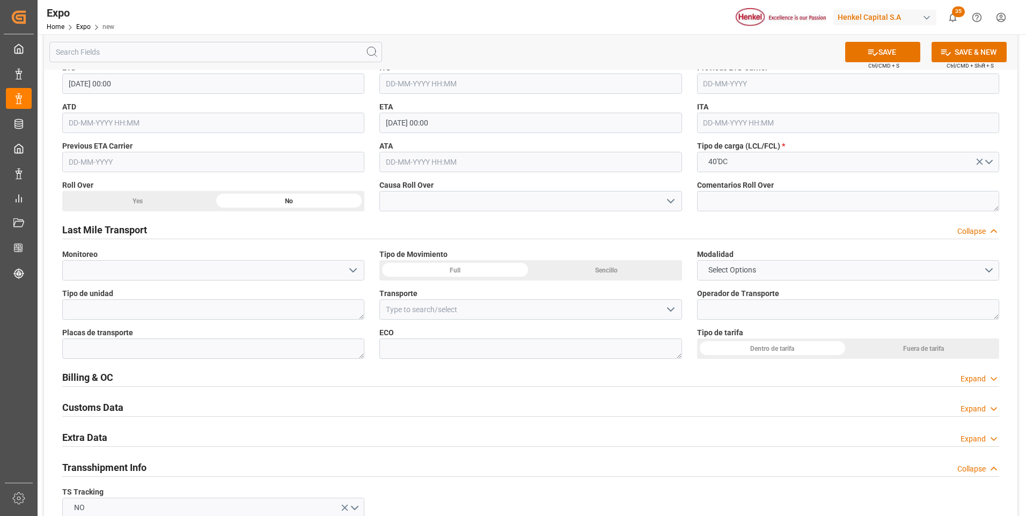
click at [623, 266] on div "Sencillo" at bounding box center [606, 270] width 151 height 20
click at [742, 342] on div "Dentro de tarifa" at bounding box center [772, 349] width 151 height 20
click at [984, 445] on div "Extra Data Expand" at bounding box center [530, 437] width 937 height 20
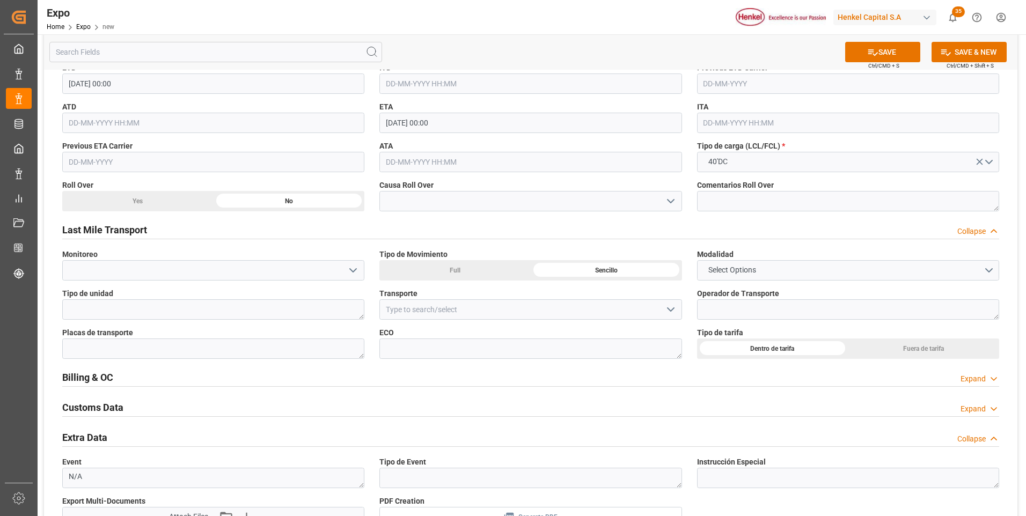
scroll to position [1395, 0]
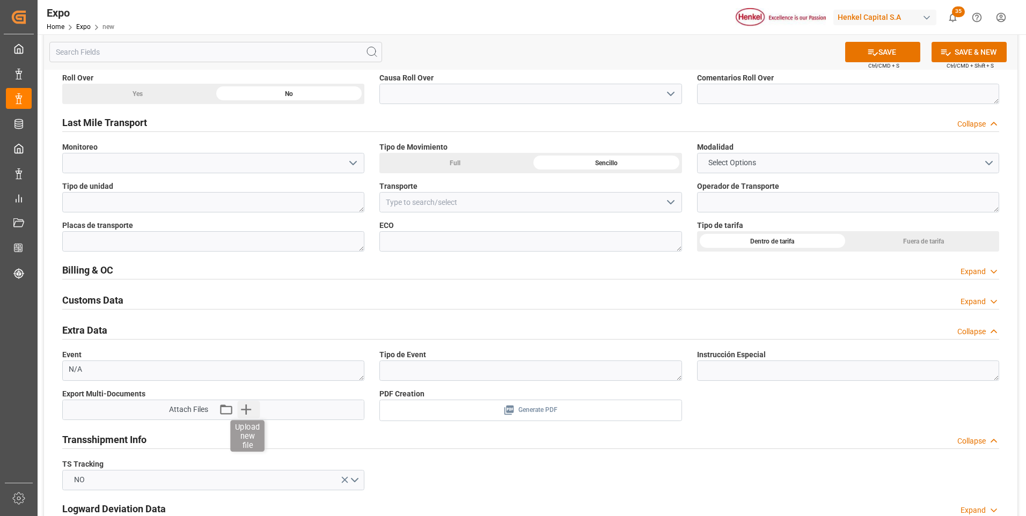
click at [252, 413] on icon "button" at bounding box center [245, 409] width 17 height 17
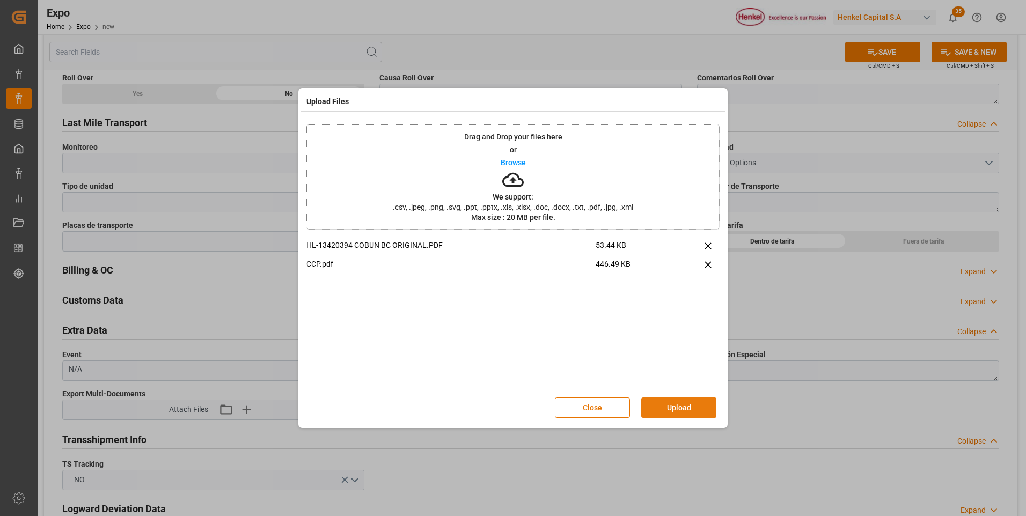
click at [678, 406] on button "Upload" at bounding box center [678, 408] width 75 height 20
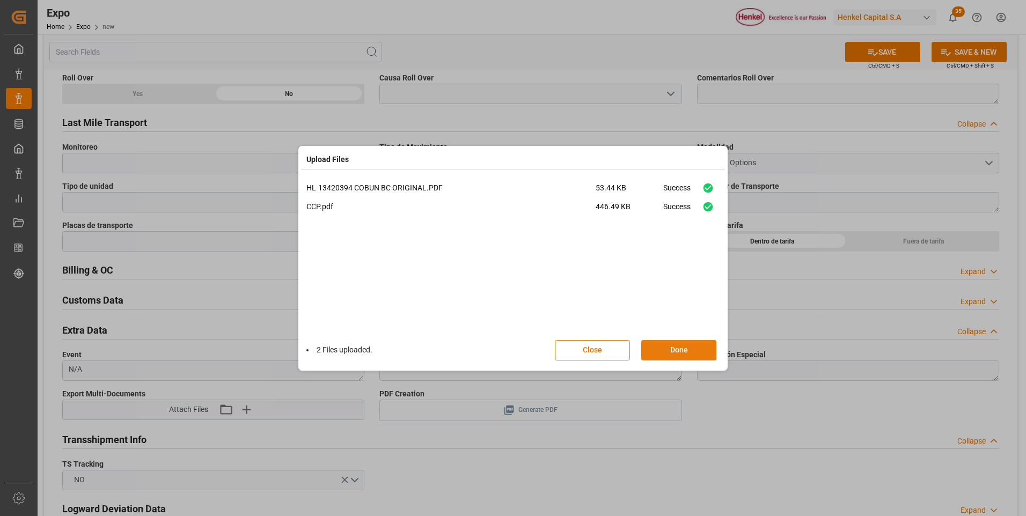
click at [689, 357] on button "Done" at bounding box center [678, 350] width 75 height 20
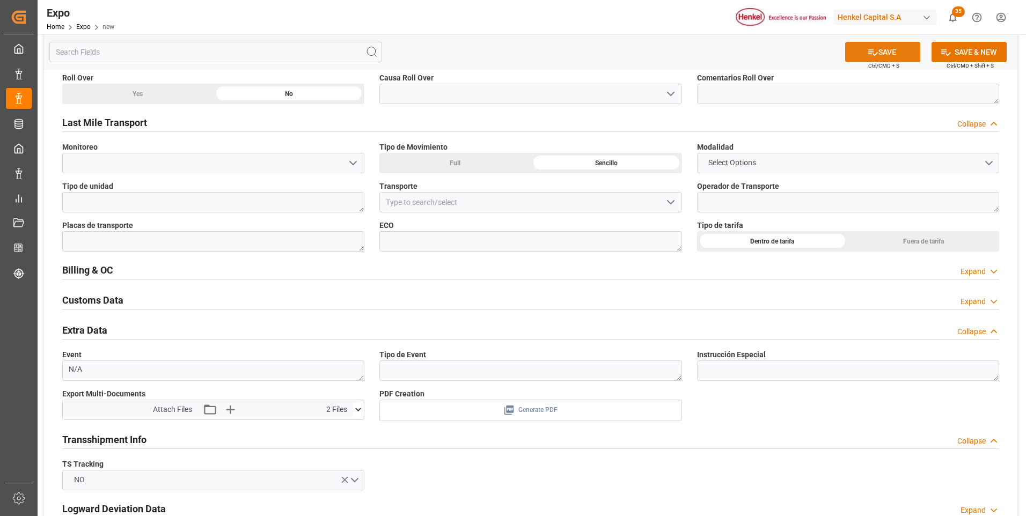
click at [895, 56] on button "SAVE" at bounding box center [882, 52] width 75 height 20
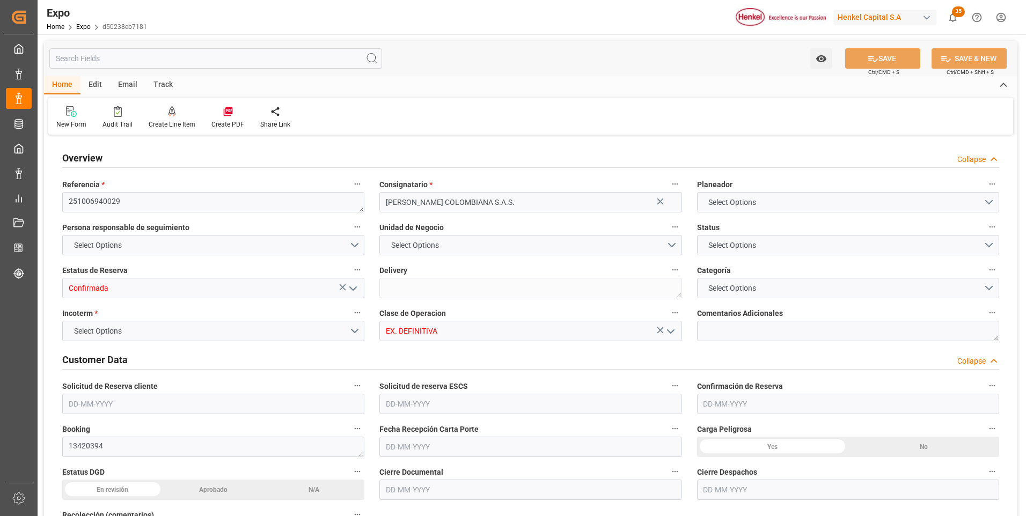
type input "9242704"
type input "MXZLO"
type input "COBUN"
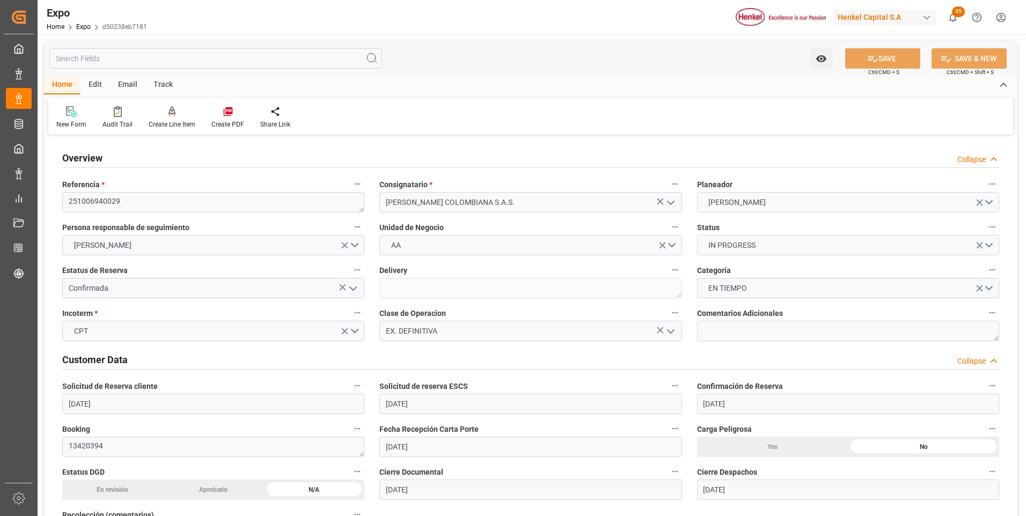
type input "[DATE]"
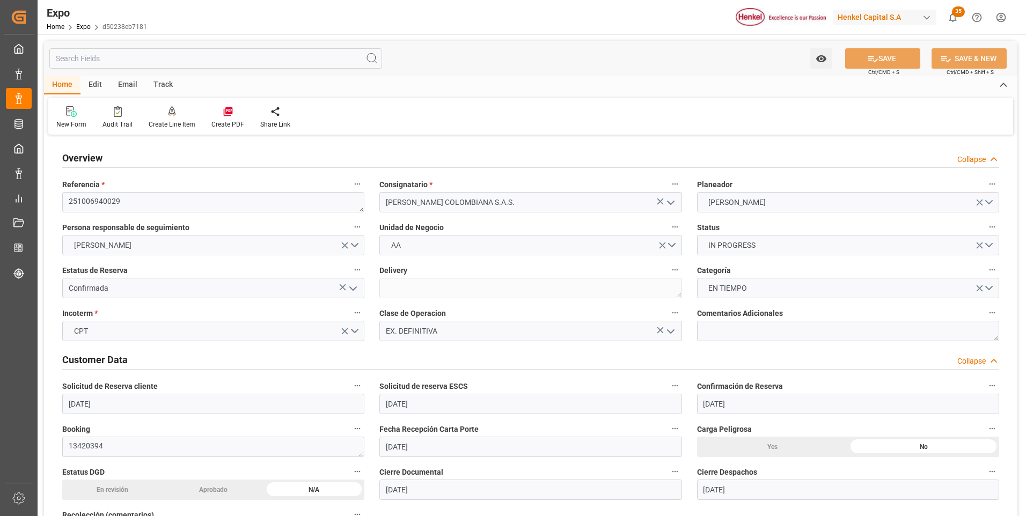
type input "[DATE]"
type input "[DATE] 00:00"
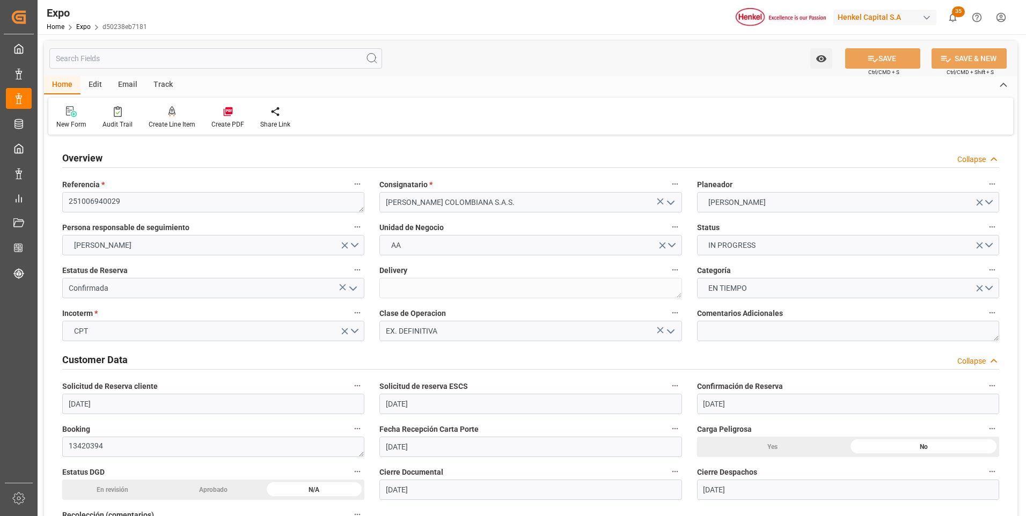
type input "[DATE] 00:00"
type input "05-09-2025 21:26"
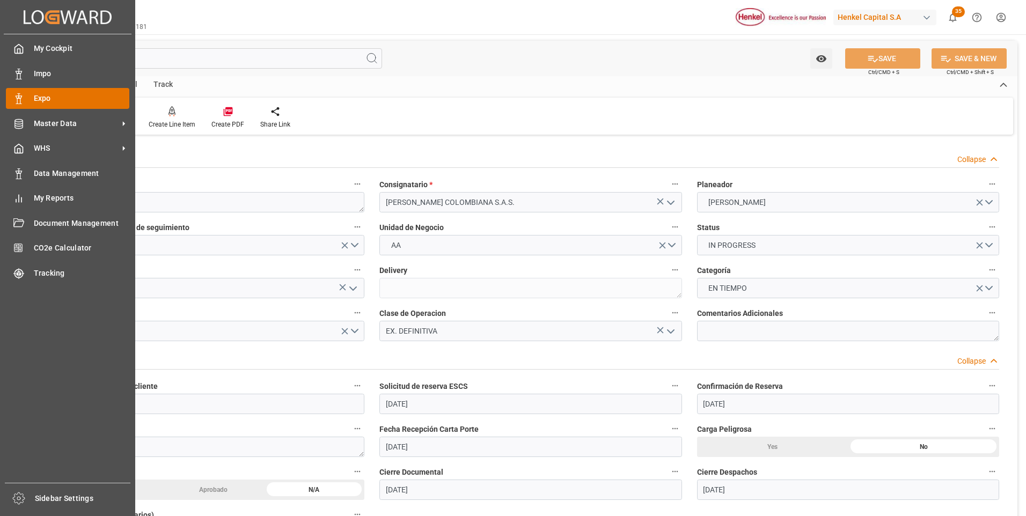
click at [11, 99] on div at bounding box center [15, 98] width 18 height 11
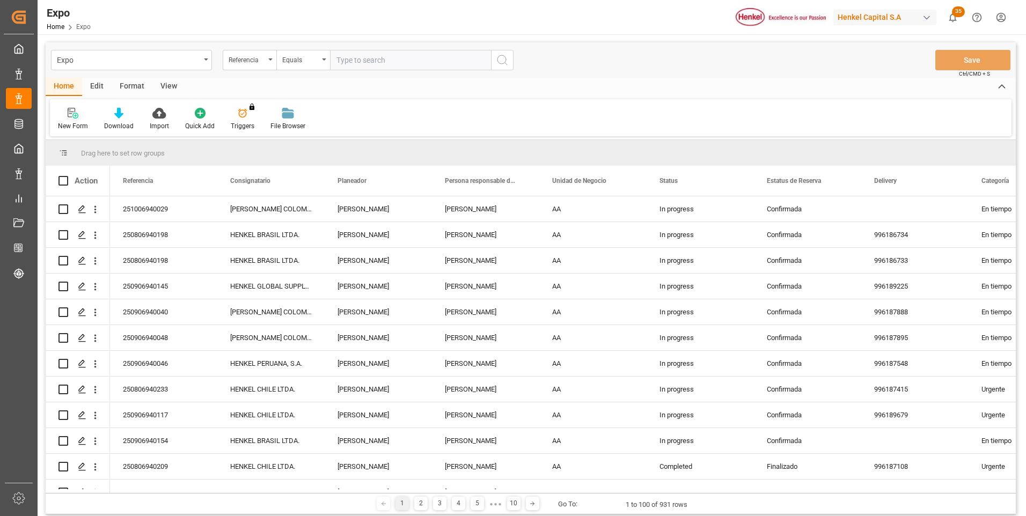
click at [75, 120] on div "New Form" at bounding box center [73, 119] width 46 height 24
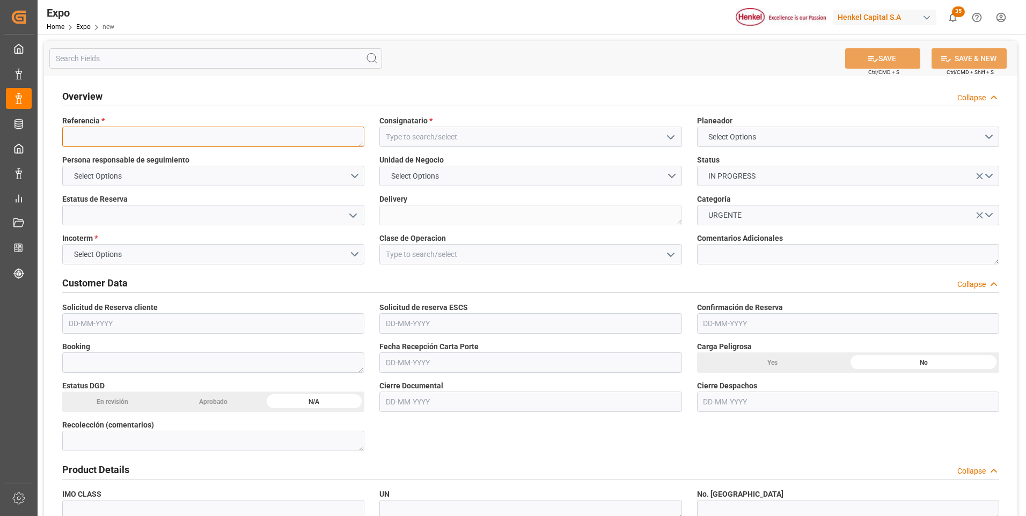
click at [218, 141] on textarea at bounding box center [213, 137] width 302 height 20
paste textarea "251006940030"
type textarea "251006940030"
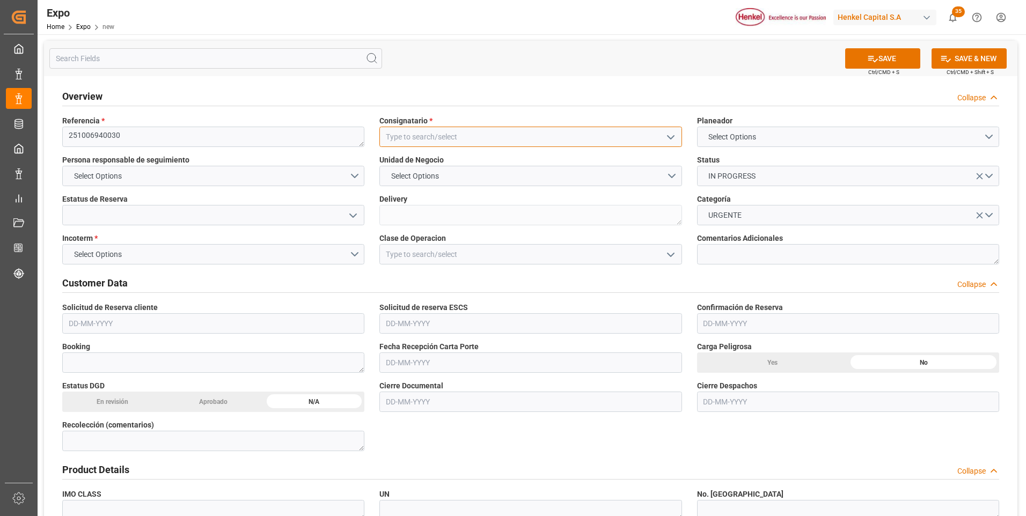
click at [536, 141] on input at bounding box center [530, 137] width 302 height 20
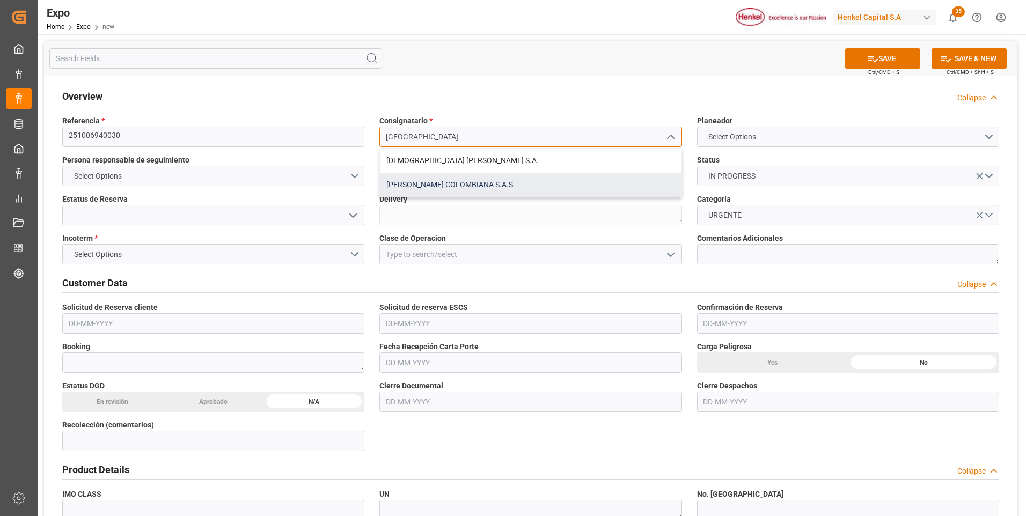
click at [516, 177] on div "[PERSON_NAME] COLOMBIANA S.A.S." at bounding box center [530, 185] width 301 height 24
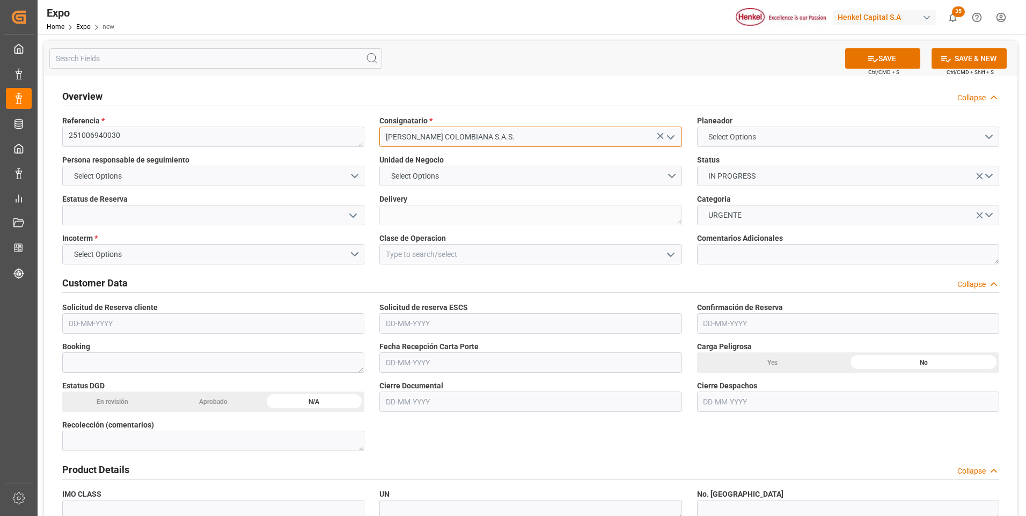
type input "[PERSON_NAME] COLOMBIANA S.A.S."
click at [789, 134] on button "Select Options" at bounding box center [848, 137] width 302 height 20
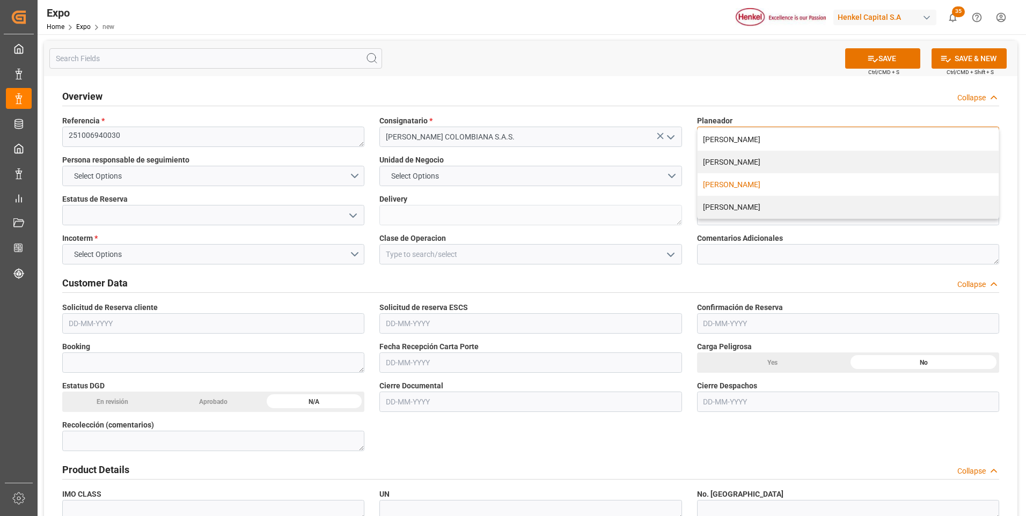
click at [774, 187] on div "[PERSON_NAME]" at bounding box center [847, 184] width 301 height 23
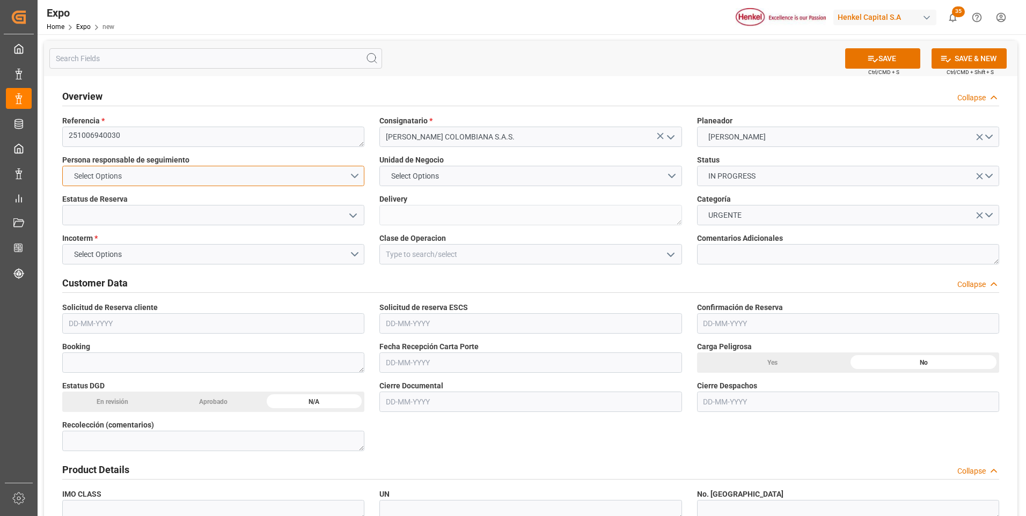
click at [362, 174] on button "Select Options" at bounding box center [213, 176] width 302 height 20
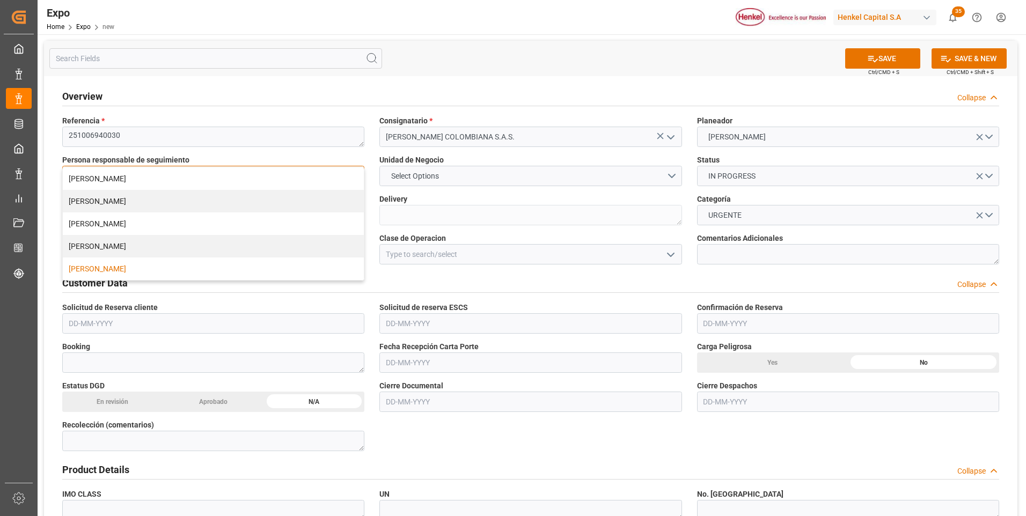
click at [182, 274] on div "[PERSON_NAME]" at bounding box center [213, 269] width 301 height 23
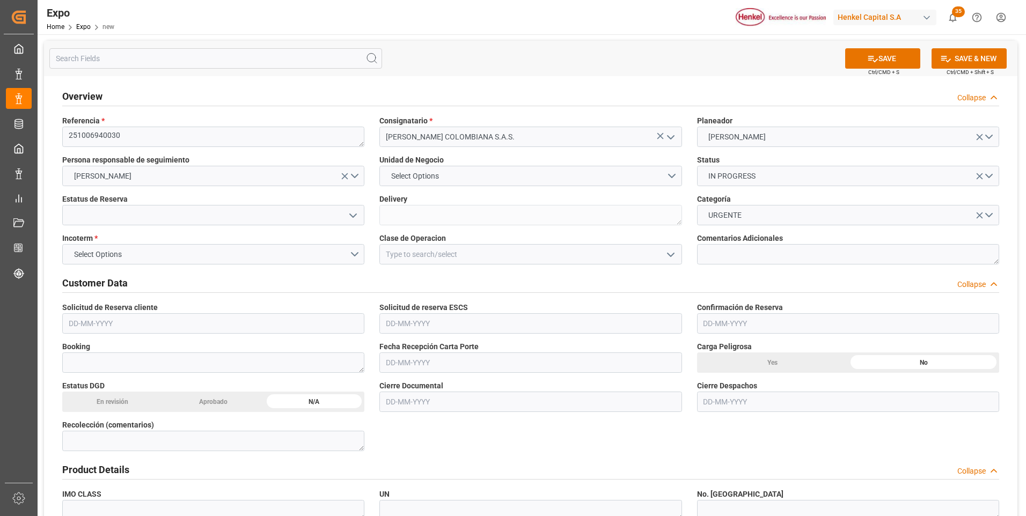
click at [453, 186] on div "Unidad de Negocio Select Options" at bounding box center [530, 170] width 317 height 39
click at [673, 180] on button "Select Options" at bounding box center [530, 176] width 302 height 20
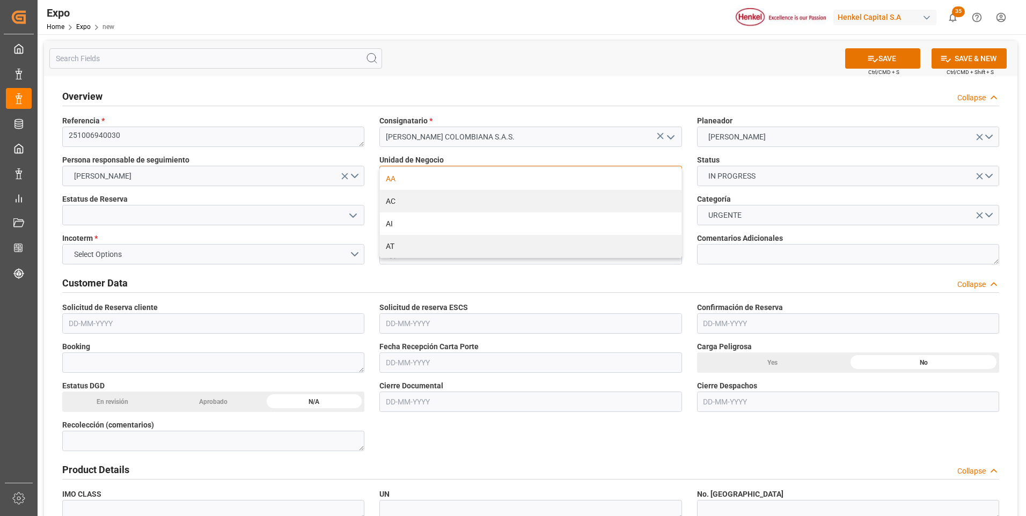
click at [500, 180] on div "AA" at bounding box center [530, 178] width 301 height 23
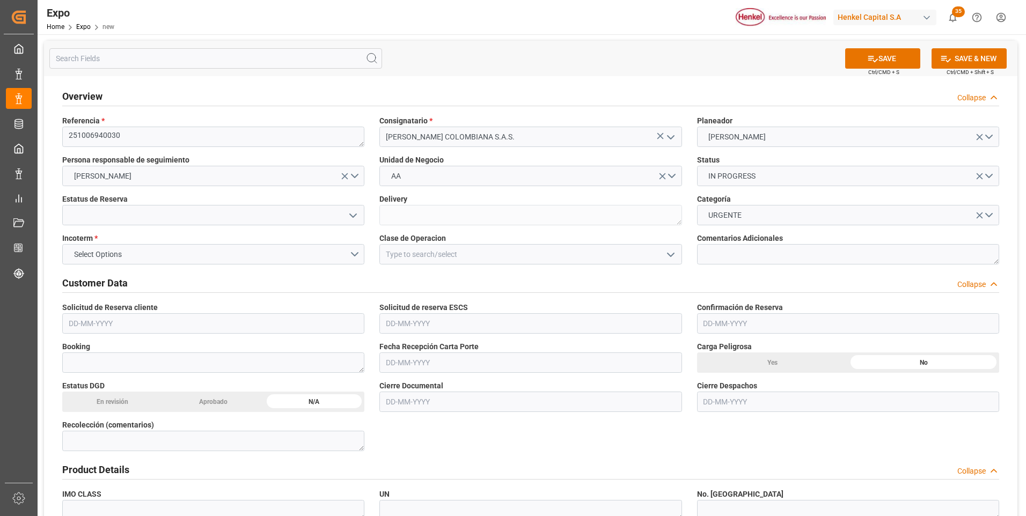
click at [350, 211] on icon "open menu" at bounding box center [353, 215] width 13 height 13
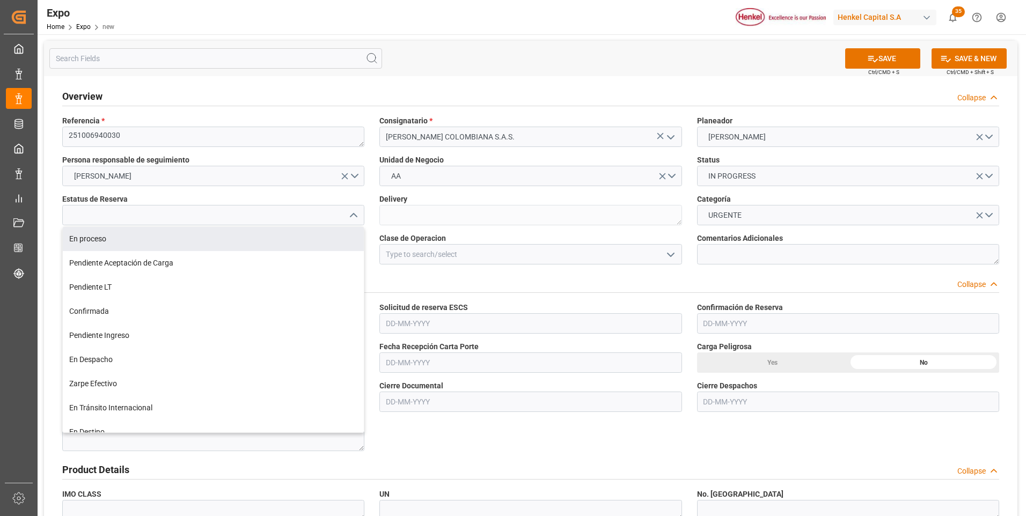
click at [165, 241] on div "En proceso" at bounding box center [213, 239] width 301 height 24
type input "En proceso"
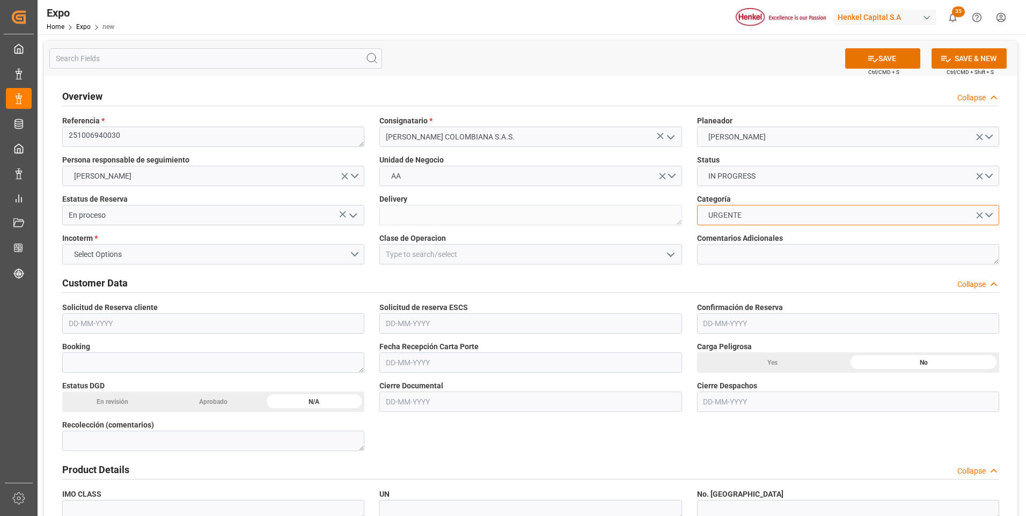
click at [990, 213] on button "URGENTE" at bounding box center [848, 215] width 302 height 20
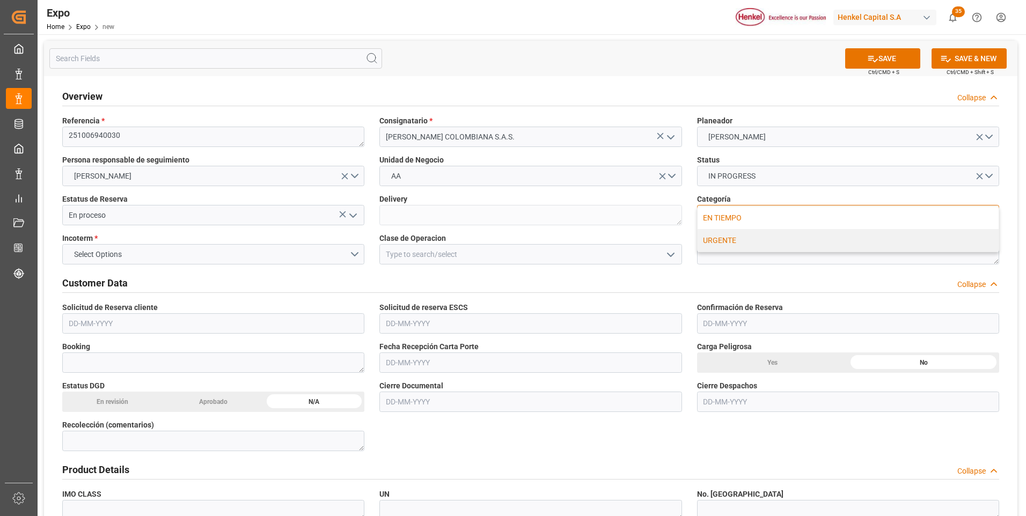
click at [847, 219] on div "EN TIEMPO" at bounding box center [847, 218] width 301 height 23
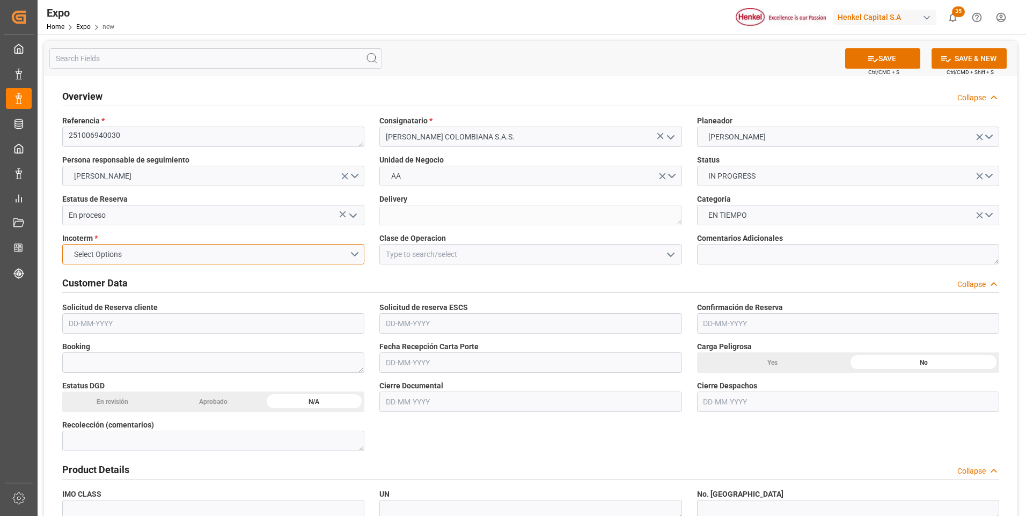
click at [359, 253] on button "Select Options" at bounding box center [213, 254] width 302 height 20
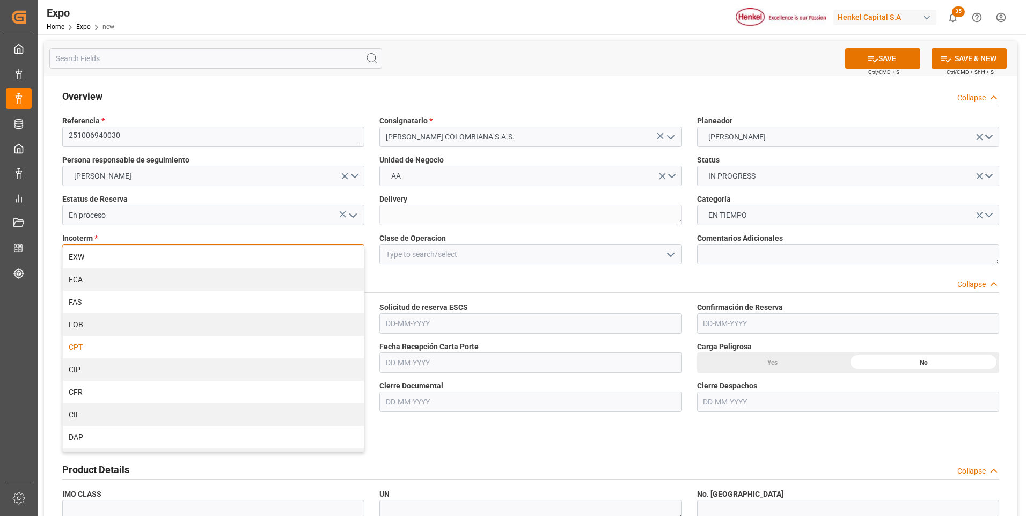
click at [215, 347] on div "CPT" at bounding box center [213, 347] width 301 height 23
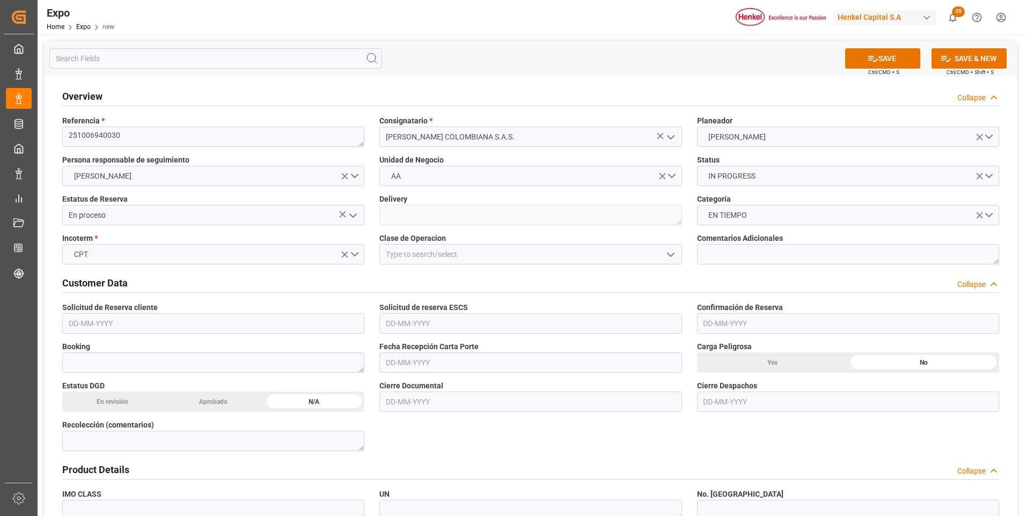
click at [674, 252] on icon "open menu" at bounding box center [670, 254] width 13 height 13
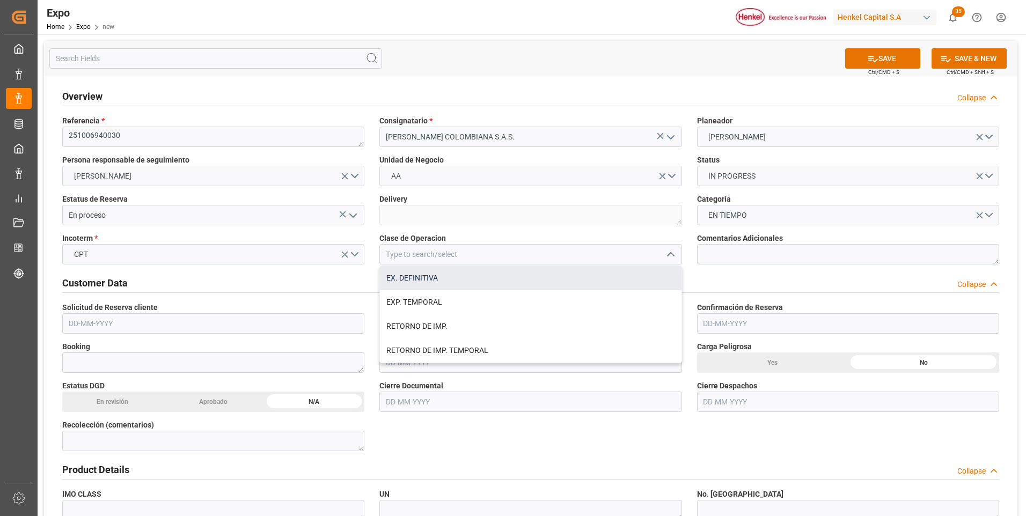
click at [504, 275] on div "EX. DEFINITIVA" at bounding box center [530, 278] width 301 height 24
type input "EX. DEFINITIVA"
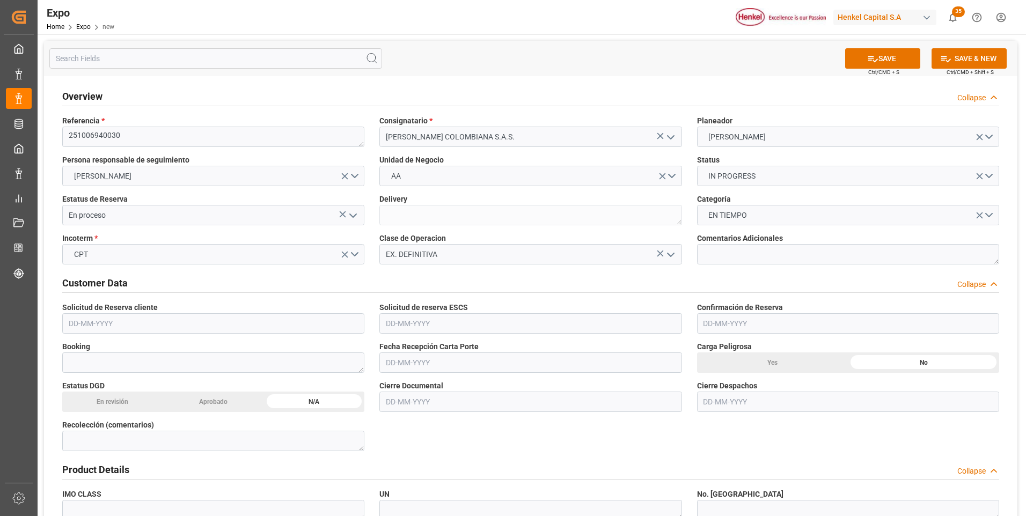
scroll to position [54, 0]
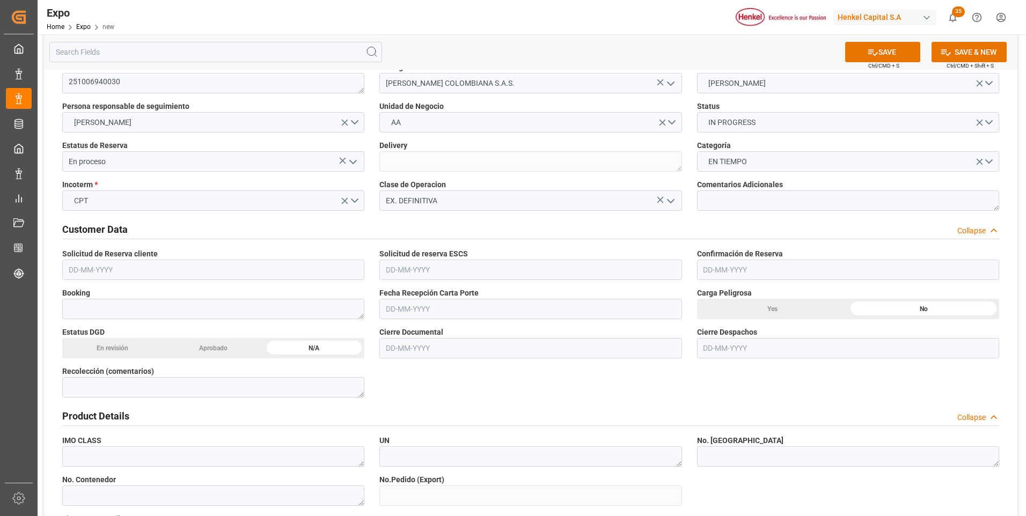
click at [87, 268] on input "text" at bounding box center [213, 270] width 302 height 20
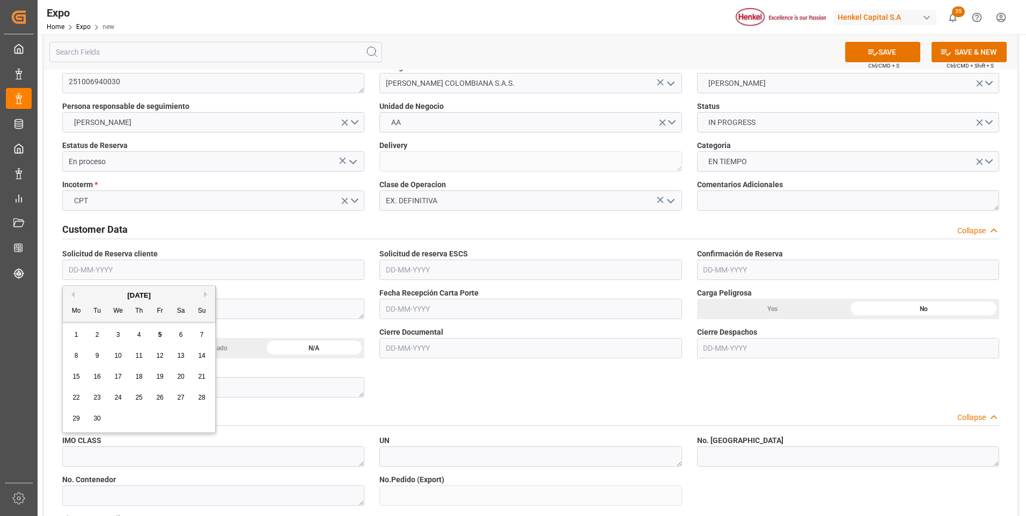
click at [120, 333] on div "3" at bounding box center [118, 335] width 13 height 13
type input "[DATE]"
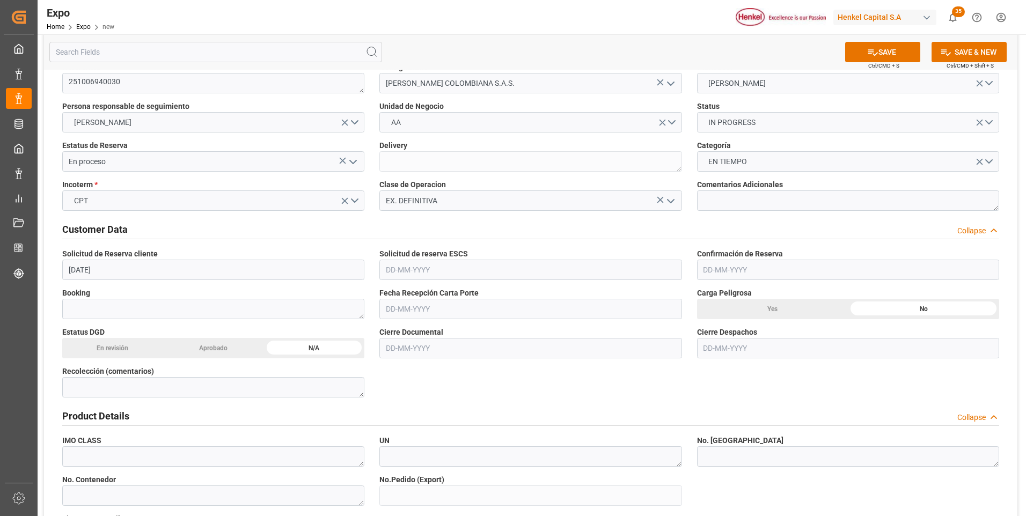
click at [403, 270] on input "text" at bounding box center [530, 270] width 302 height 20
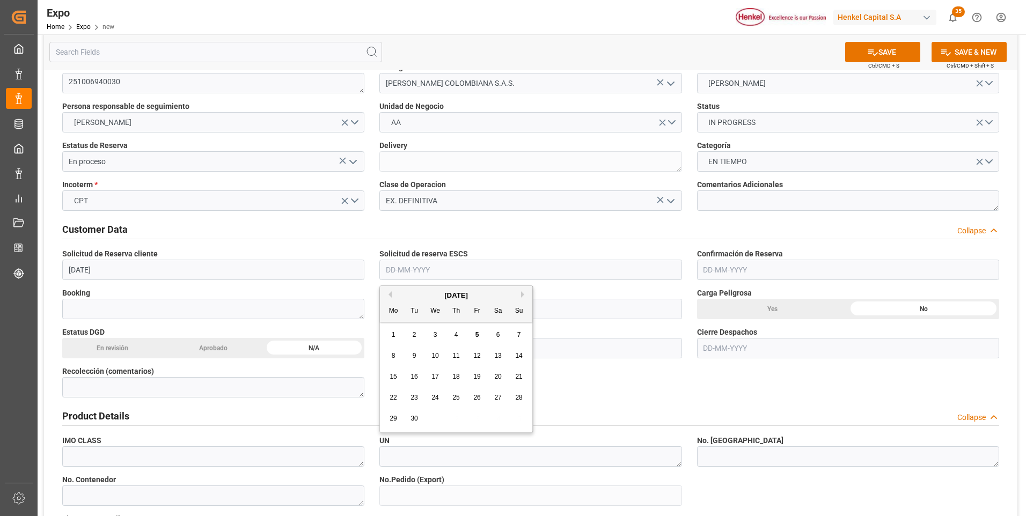
click at [428, 336] on div "1 2 3 4 5 6 7" at bounding box center [456, 335] width 146 height 21
click at [436, 336] on span "3" at bounding box center [435, 335] width 4 height 8
type input "[DATE]"
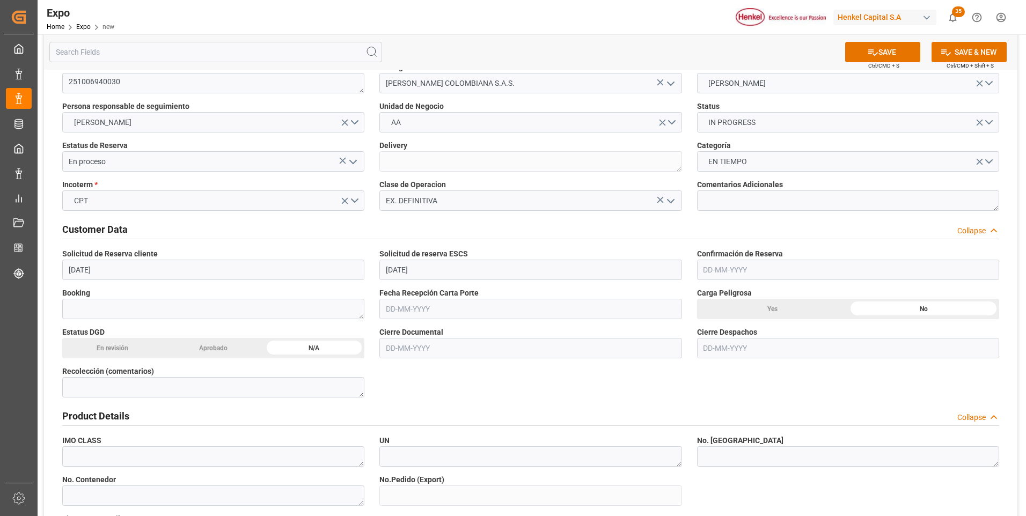
click at [418, 316] on input "text" at bounding box center [530, 309] width 302 height 20
click at [436, 374] on span "3" at bounding box center [435, 374] width 4 height 8
type input "[DATE]"
click at [736, 310] on div "Yes" at bounding box center [772, 309] width 151 height 20
click at [406, 344] on input "text" at bounding box center [530, 348] width 302 height 20
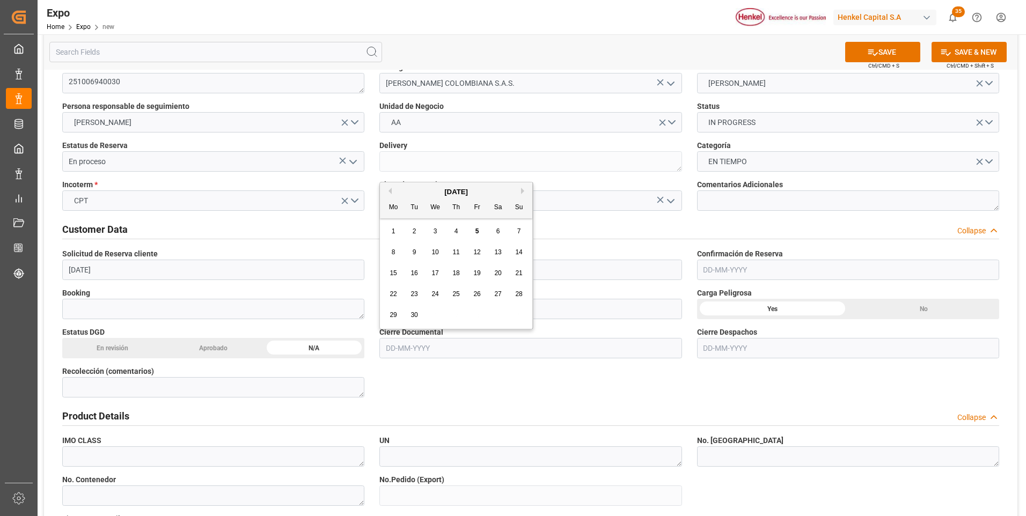
click at [433, 276] on span "17" at bounding box center [434, 273] width 7 height 8
type input "[DATE]"
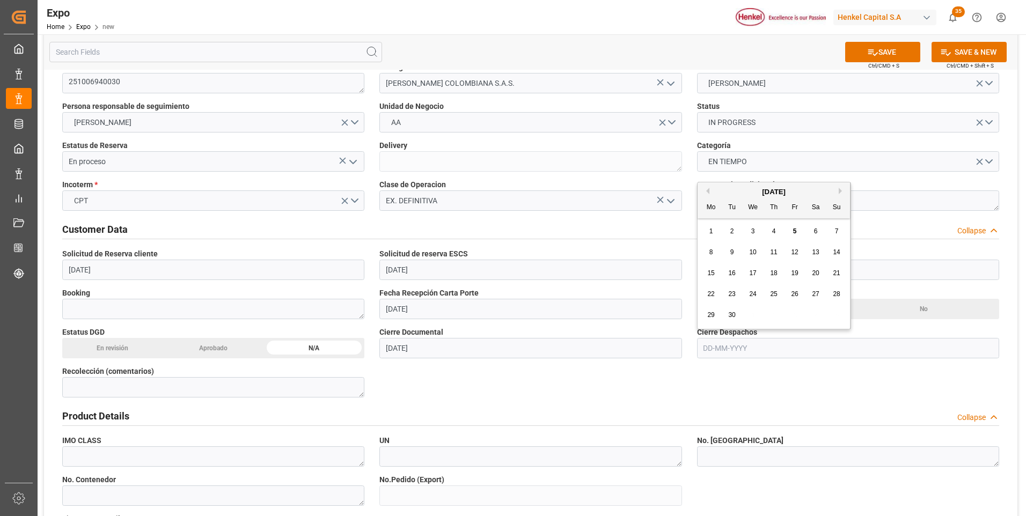
click at [713, 346] on input "text" at bounding box center [848, 348] width 302 height 20
click at [772, 273] on span "18" at bounding box center [773, 273] width 7 height 8
type input "[DATE]"
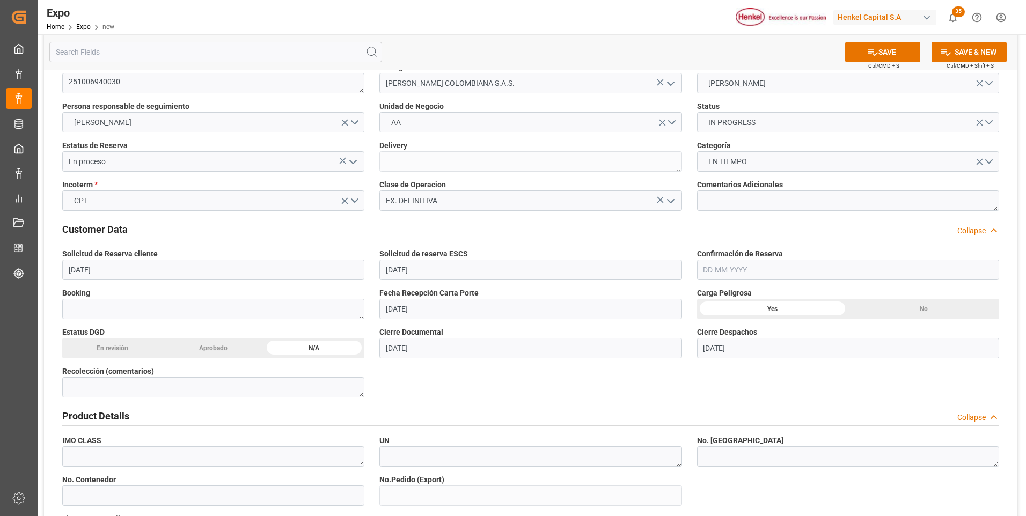
click at [124, 343] on div "En revisión" at bounding box center [112, 348] width 101 height 20
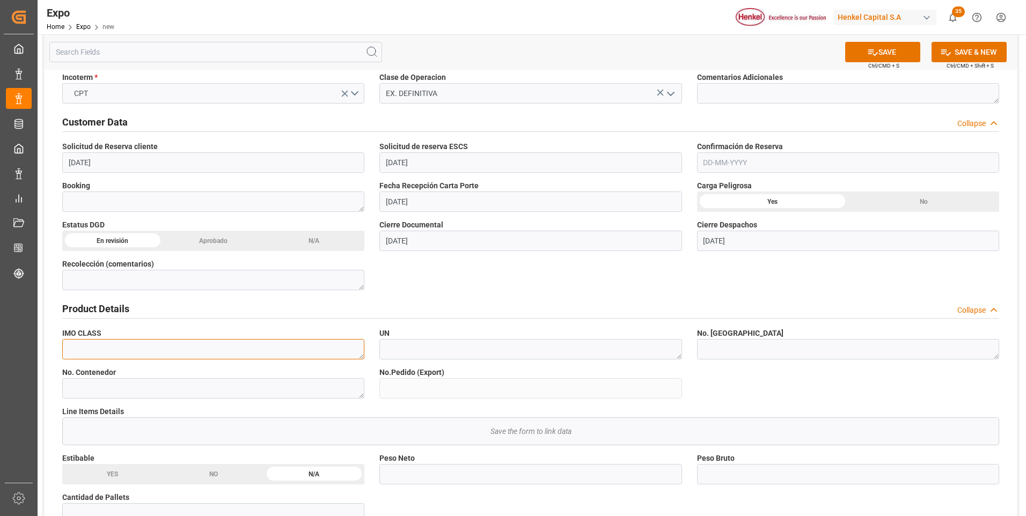
click at [326, 354] on textarea at bounding box center [213, 349] width 302 height 20
type textarea "3,8"
click at [446, 343] on textarea at bounding box center [530, 349] width 302 height 20
type textarea "1133,1824"
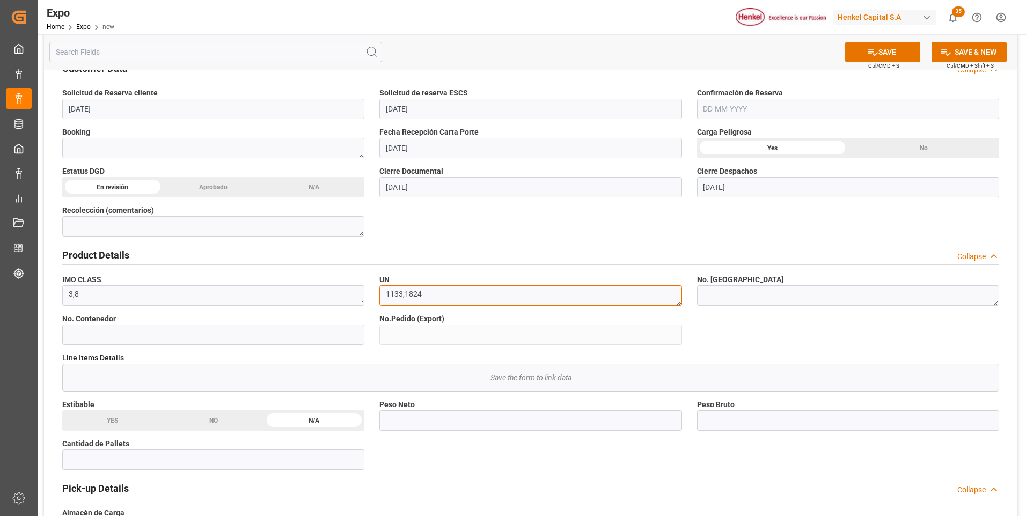
scroll to position [268, 0]
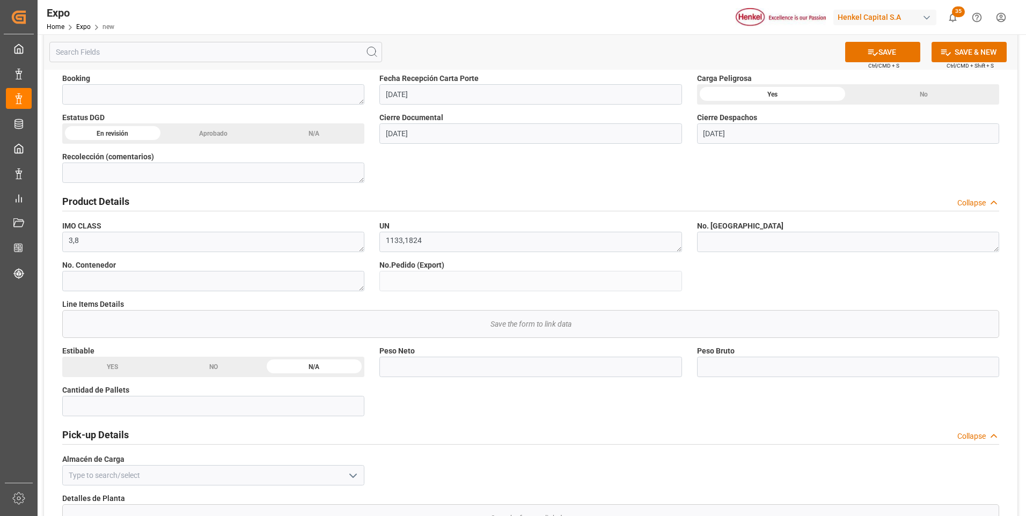
click at [218, 370] on div "NO" at bounding box center [213, 367] width 101 height 20
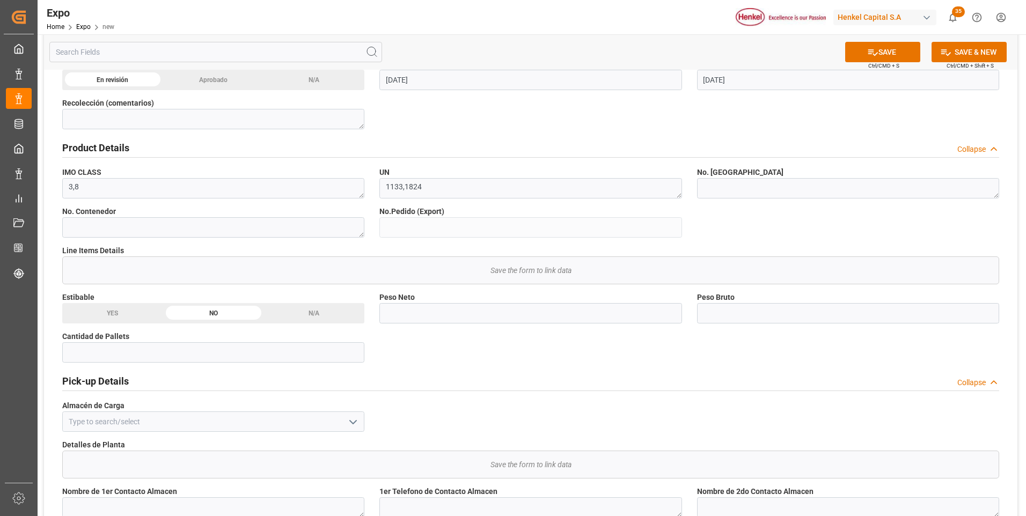
click at [355, 422] on polyline "open menu" at bounding box center [353, 422] width 6 height 3
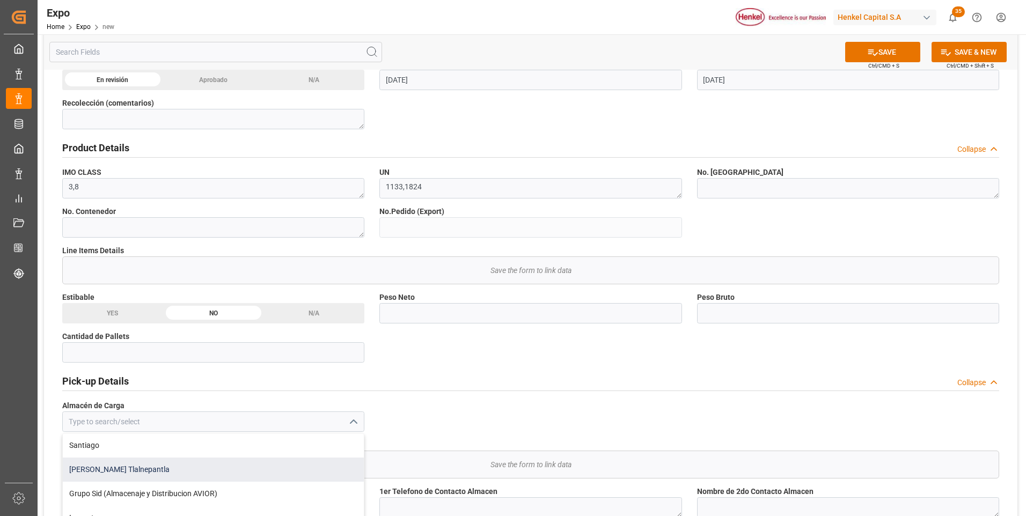
click at [177, 471] on div "[PERSON_NAME] Tlalnepantla" at bounding box center [213, 470] width 301 height 24
type input "[PERSON_NAME] Tlalnepantla"
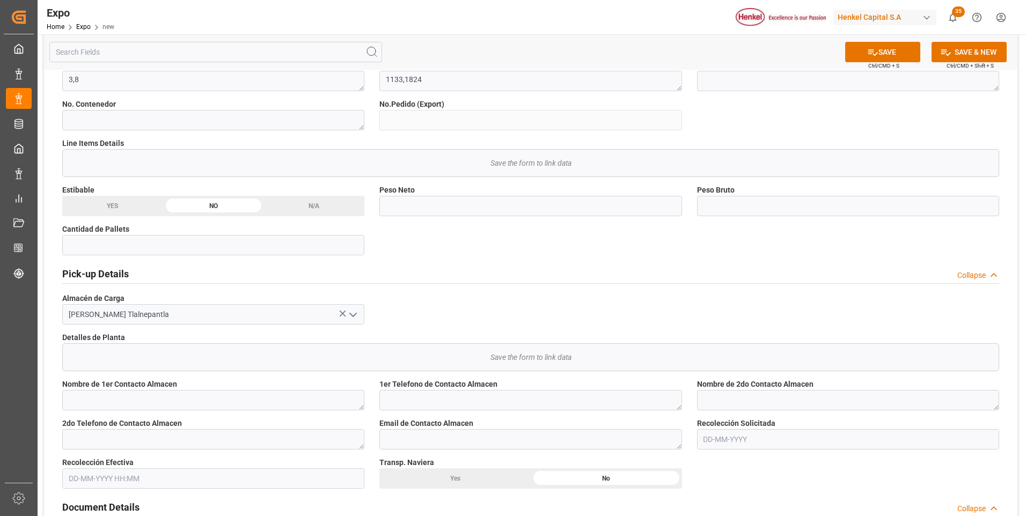
scroll to position [483, 0]
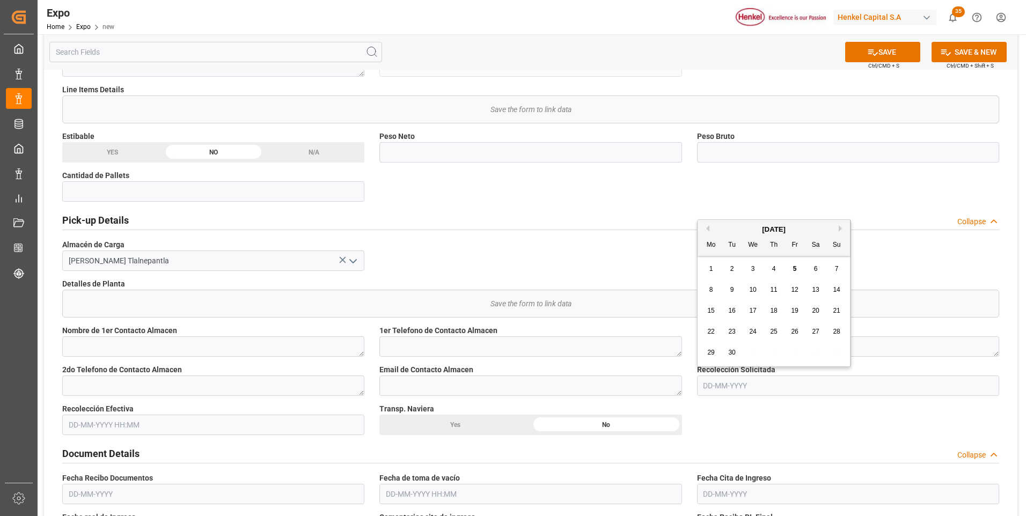
click at [712, 388] on input "text" at bounding box center [848, 386] width 302 height 20
click at [795, 291] on span "12" at bounding box center [794, 290] width 7 height 8
type input "[DATE]"
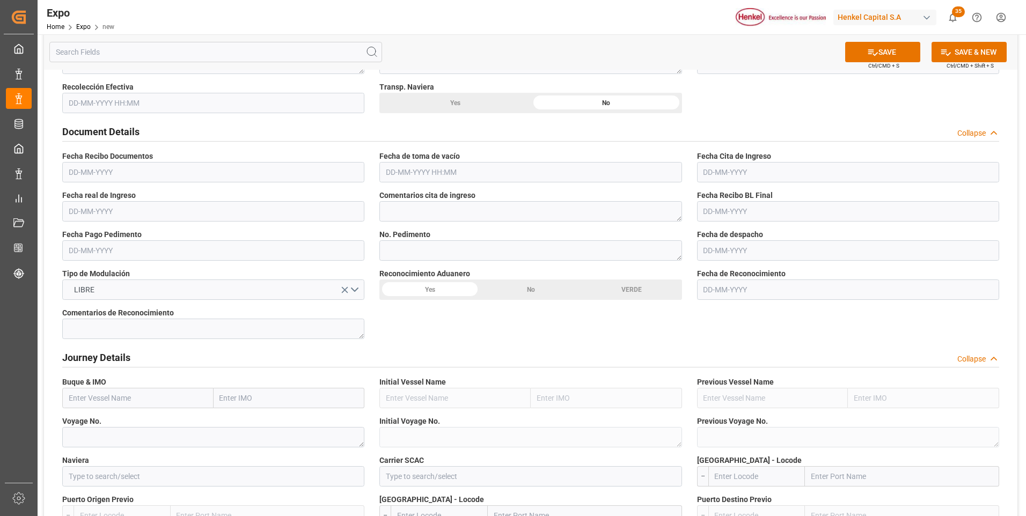
scroll to position [912, 0]
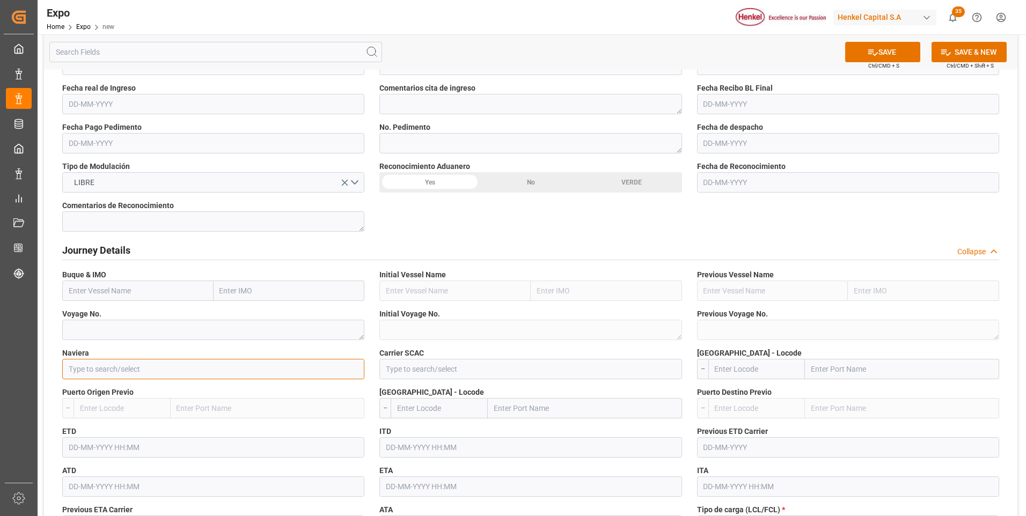
click at [244, 369] on input at bounding box center [213, 369] width 302 height 20
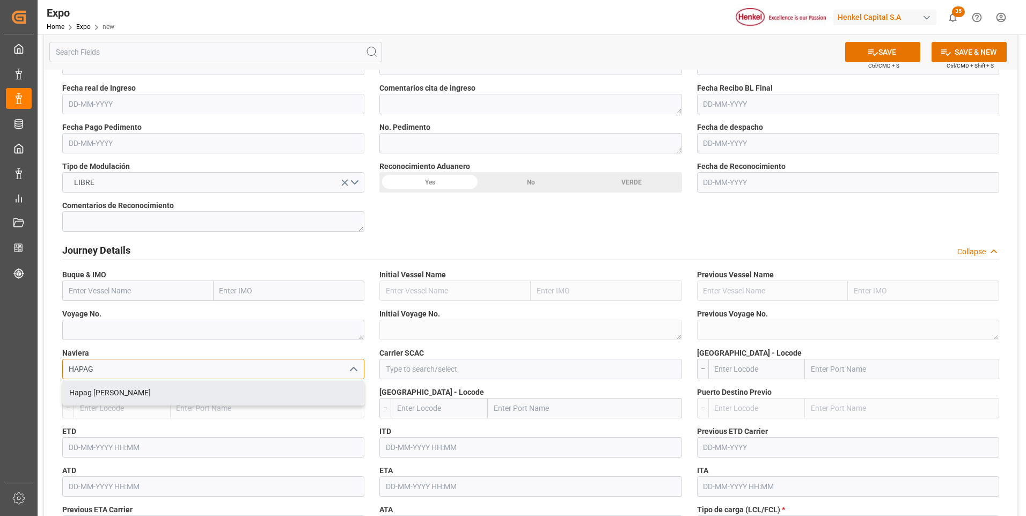
click at [235, 396] on div "Hapag [PERSON_NAME]" at bounding box center [213, 393] width 301 height 24
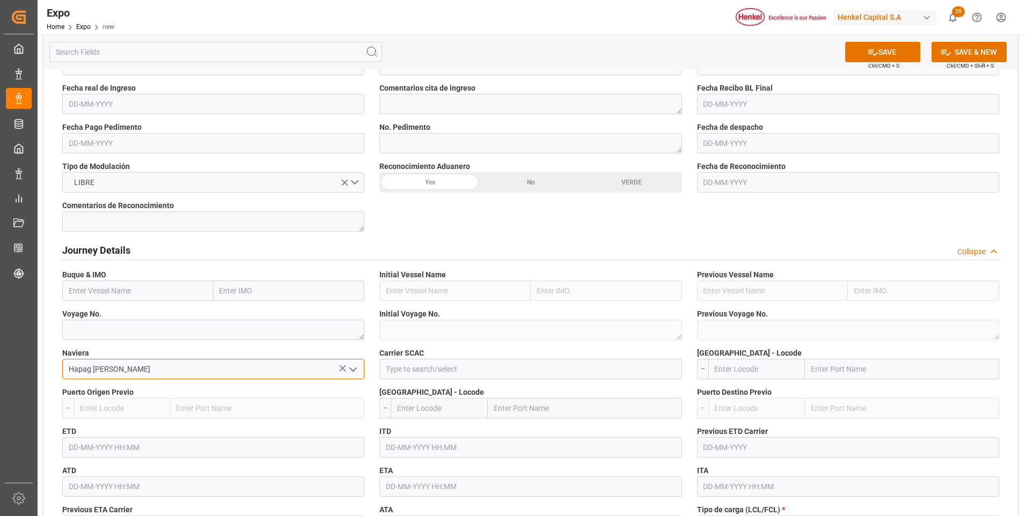
type input "Hapag [PERSON_NAME]"
click at [405, 370] on input at bounding box center [530, 369] width 302 height 20
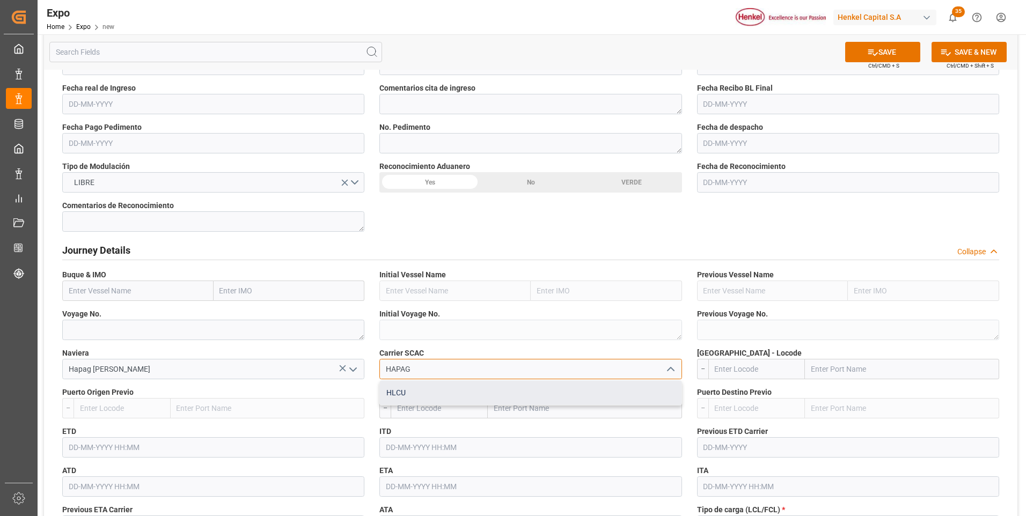
click at [398, 394] on div "HLCU" at bounding box center [530, 393] width 301 height 24
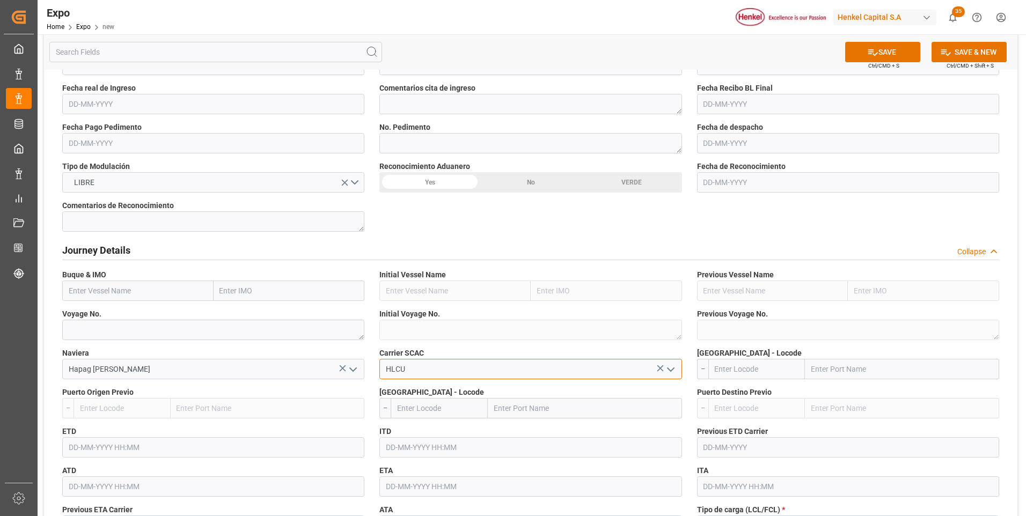
type input "HLCU"
click at [727, 368] on input "text" at bounding box center [756, 369] width 97 height 20
type input "MXZLO"
click at [736, 398] on div "MXZLO - [GEOGRAPHIC_DATA]" at bounding box center [747, 393] width 77 height 24
type input "Manzanillo"
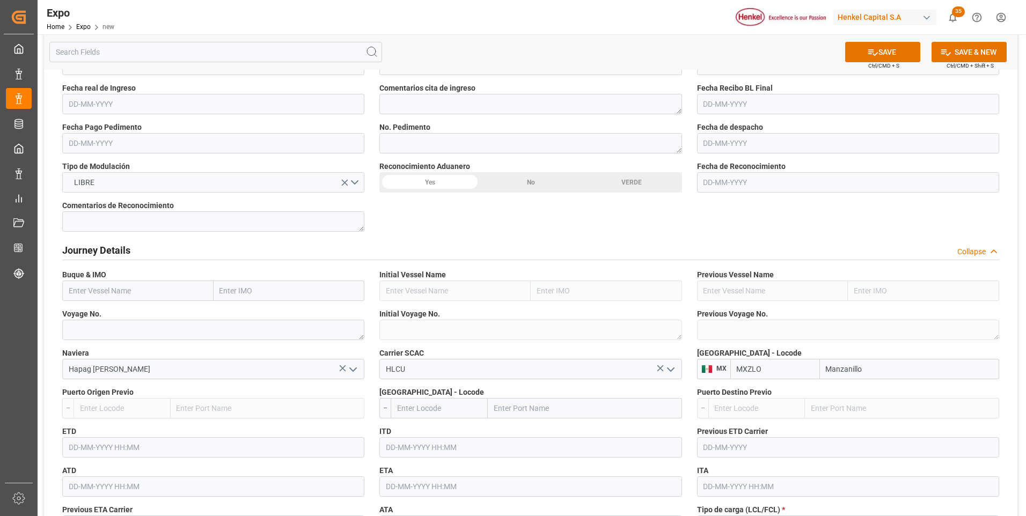
type input "MXZLO"
click at [473, 410] on input "text" at bounding box center [439, 408] width 97 height 20
type input "COBUN"
click at [450, 435] on span "COBUN - [PERSON_NAME]" at bounding box center [426, 438] width 57 height 20
type input "[PERSON_NAME]"
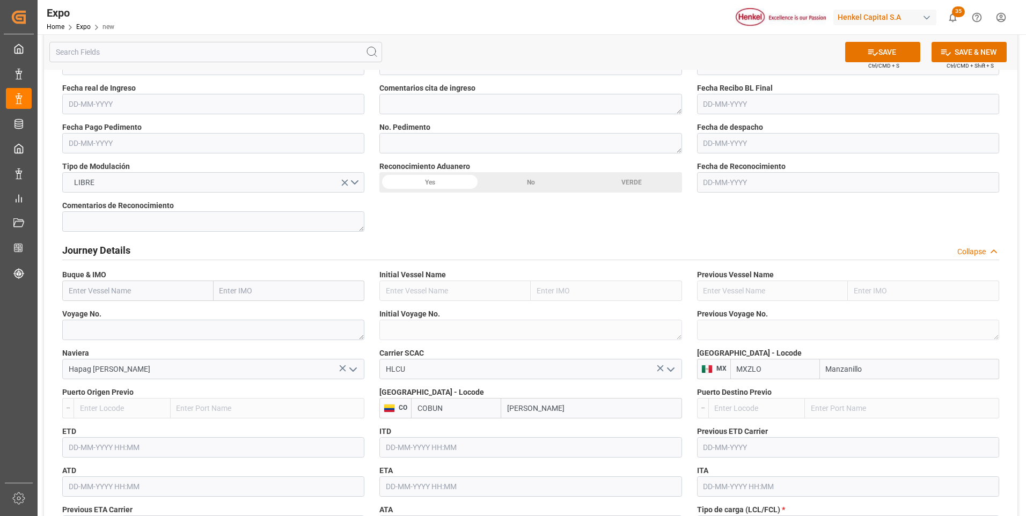
type input "COBUN"
click at [171, 294] on input "text" at bounding box center [137, 291] width 151 height 20
type input "VANTAGE"
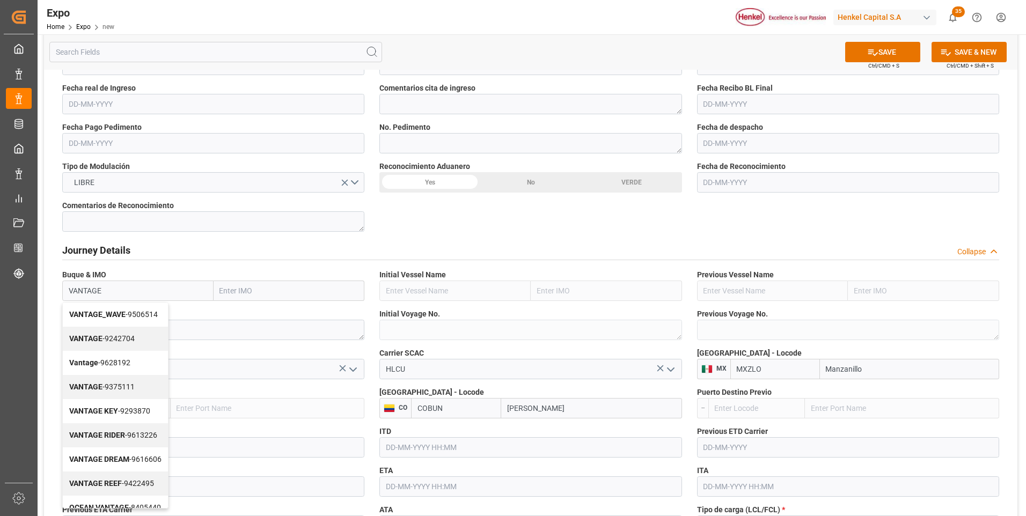
click at [104, 341] on span "VANTAGE - 9242704" at bounding box center [101, 338] width 65 height 9
type input "9242704"
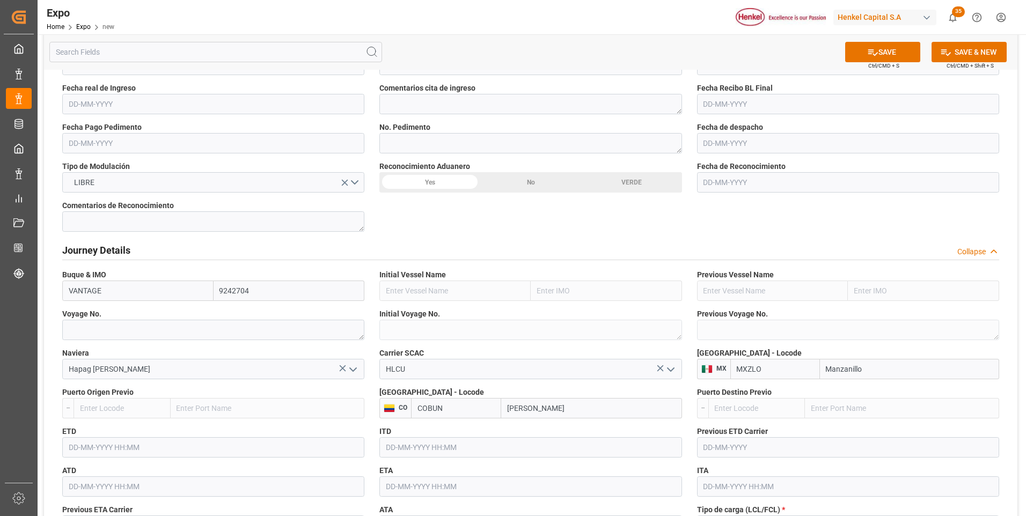
type input "VANTAGE"
click at [213, 333] on textarea at bounding box center [213, 330] width 302 height 20
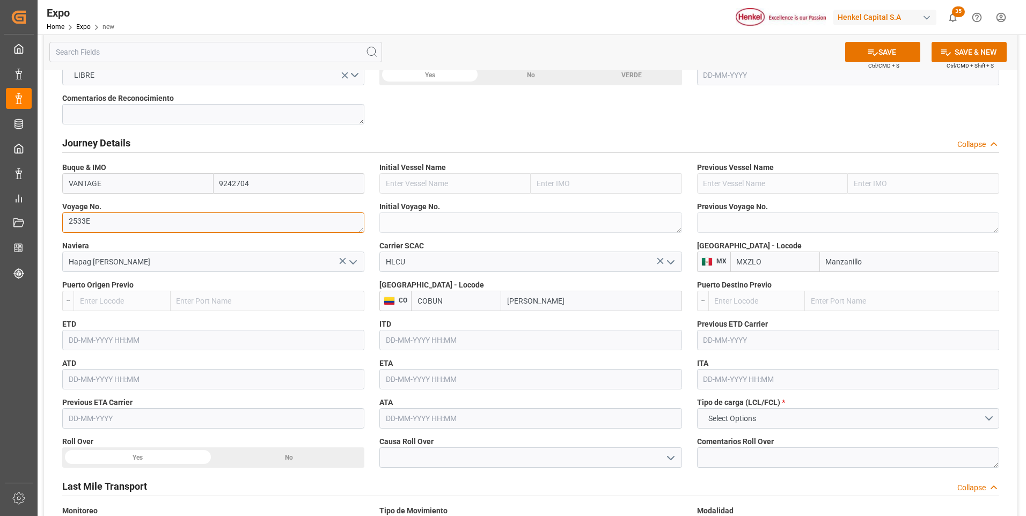
scroll to position [1073, 0]
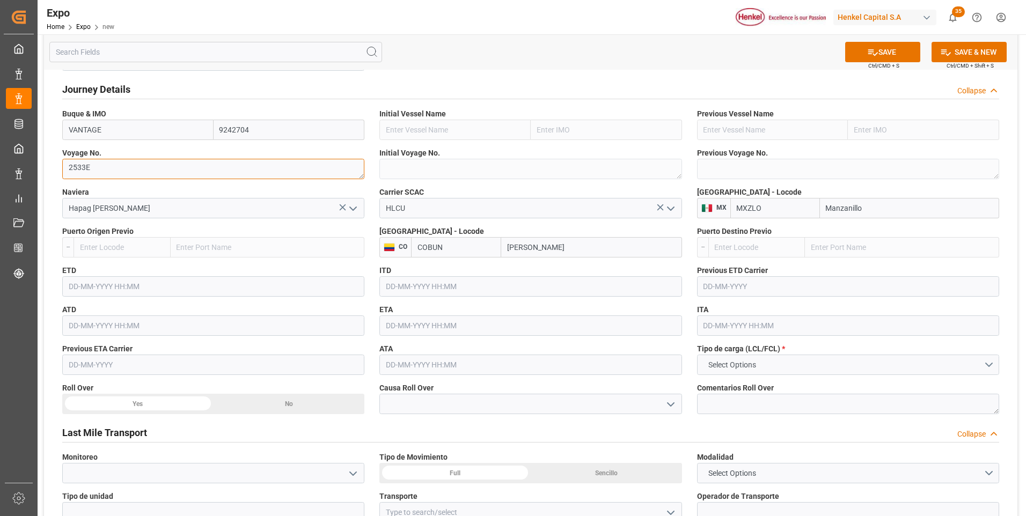
type textarea "2533E"
click at [719, 372] on button "Select Options" at bounding box center [848, 365] width 302 height 20
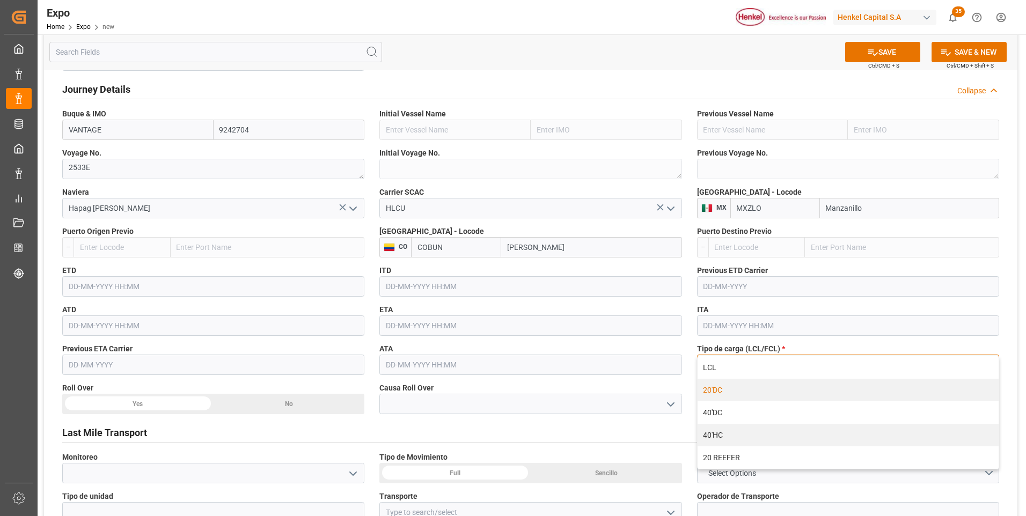
click at [715, 390] on div "20'DC" at bounding box center [847, 390] width 301 height 23
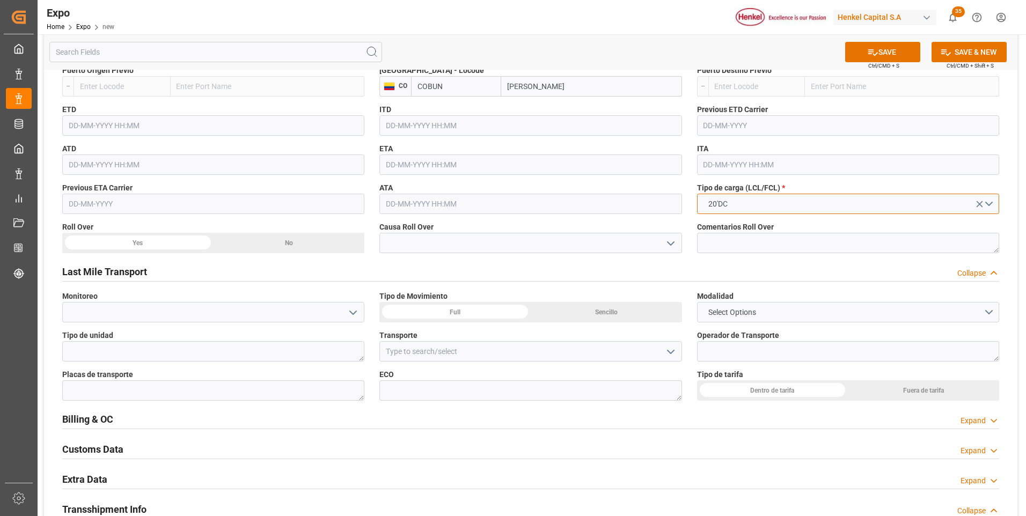
scroll to position [1288, 0]
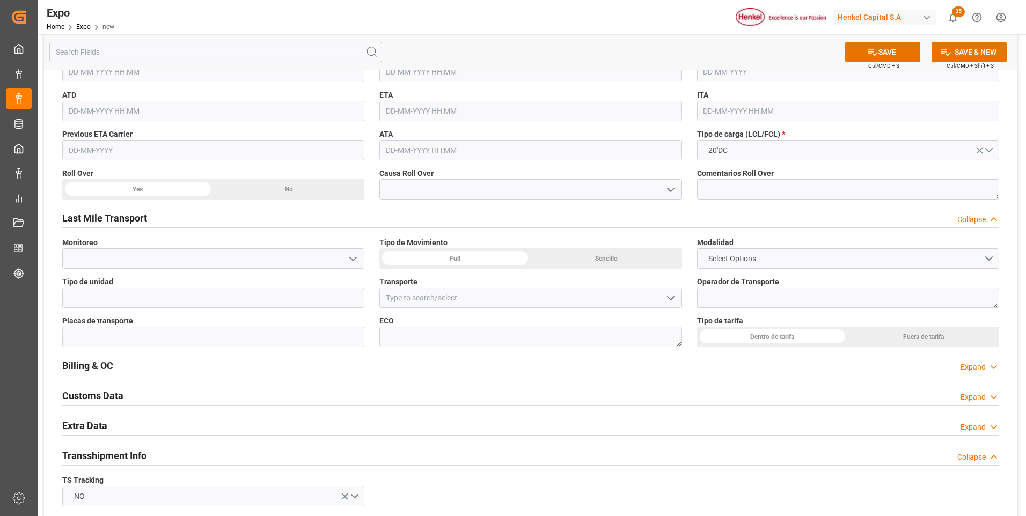
click at [767, 339] on div "Dentro de tarifa" at bounding box center [772, 337] width 151 height 20
click at [604, 261] on div "Sencillo" at bounding box center [606, 258] width 151 height 20
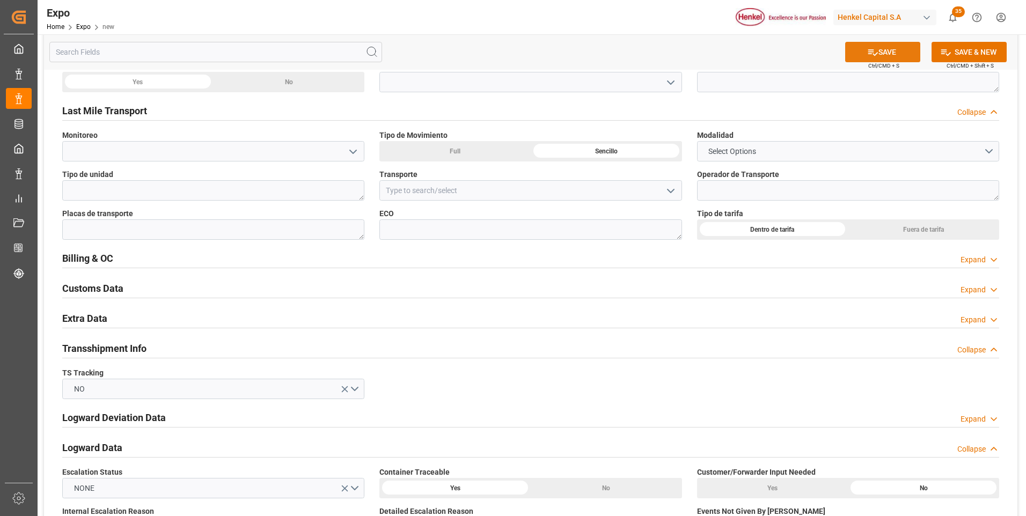
click at [891, 54] on button "SAVE" at bounding box center [882, 52] width 75 height 20
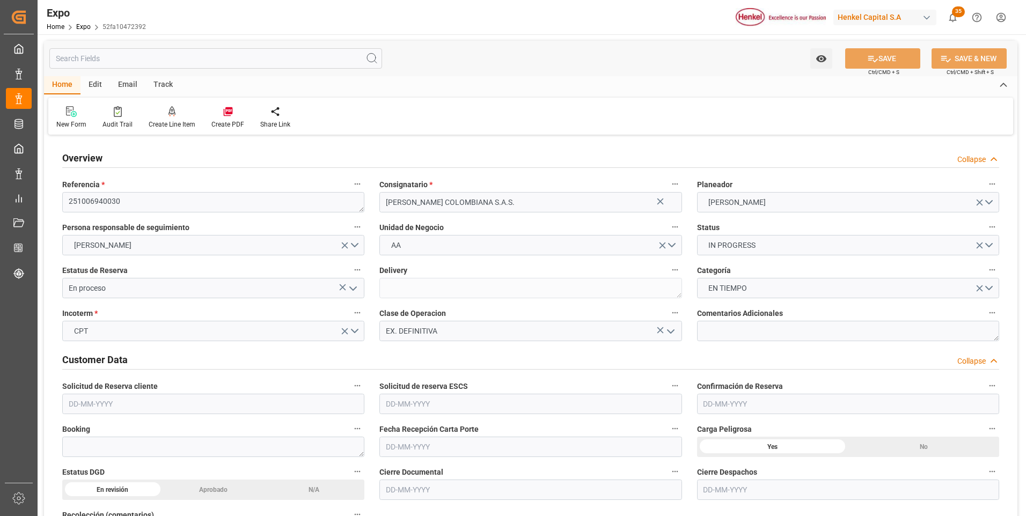
type input "9242704"
type input "MXZLO"
type input "COBUN"
type input "[DATE]"
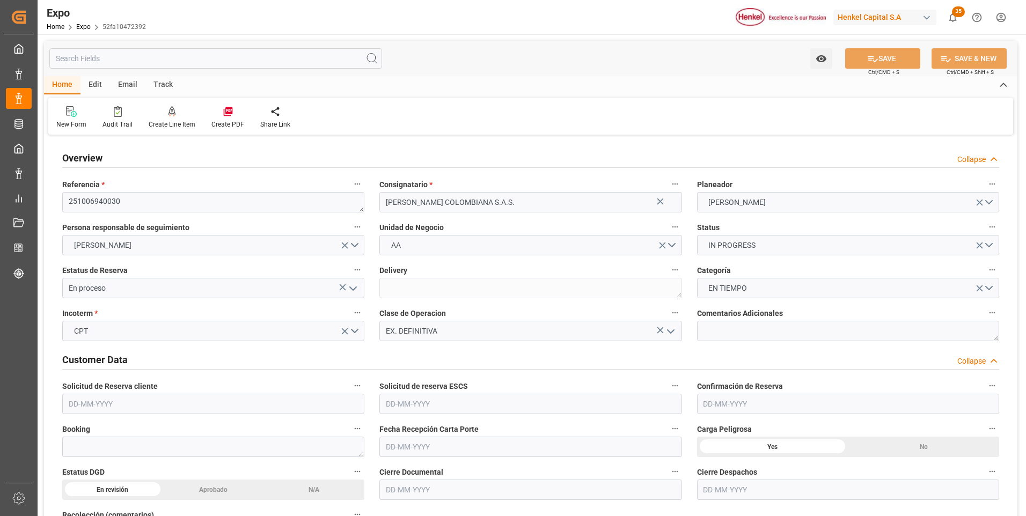
type input "[DATE]"
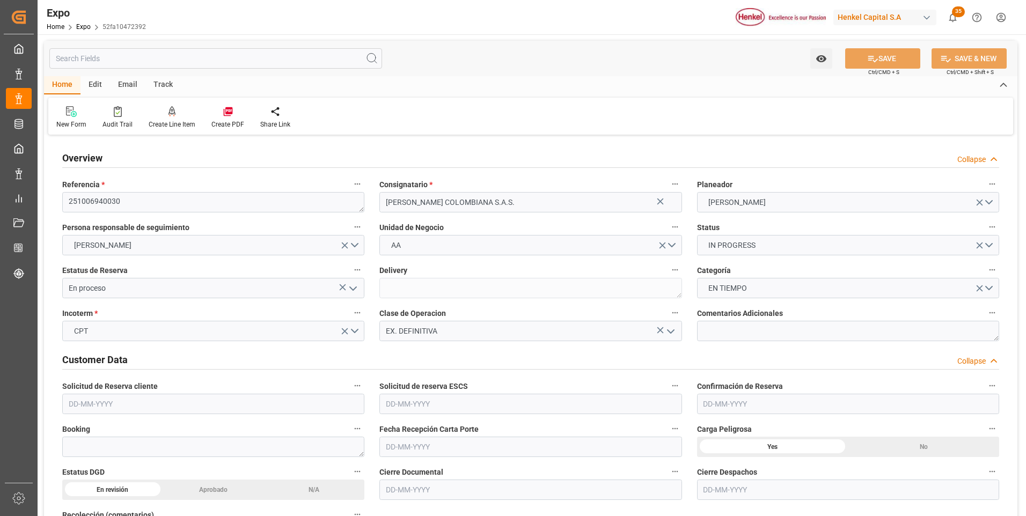
type input "05-09-2025 21:43"
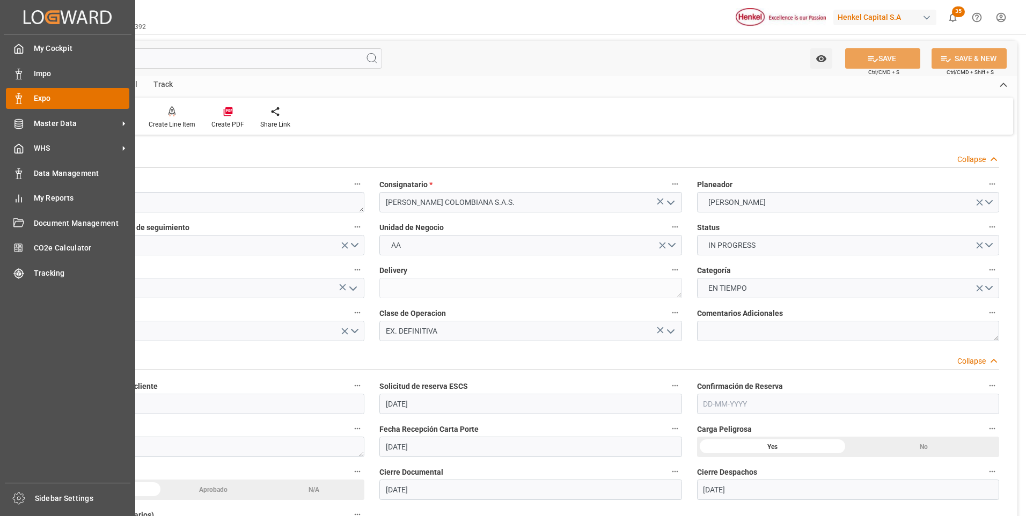
click at [31, 90] on div "Expo Expo" at bounding box center [67, 98] width 123 height 21
